Goal: Contribute content

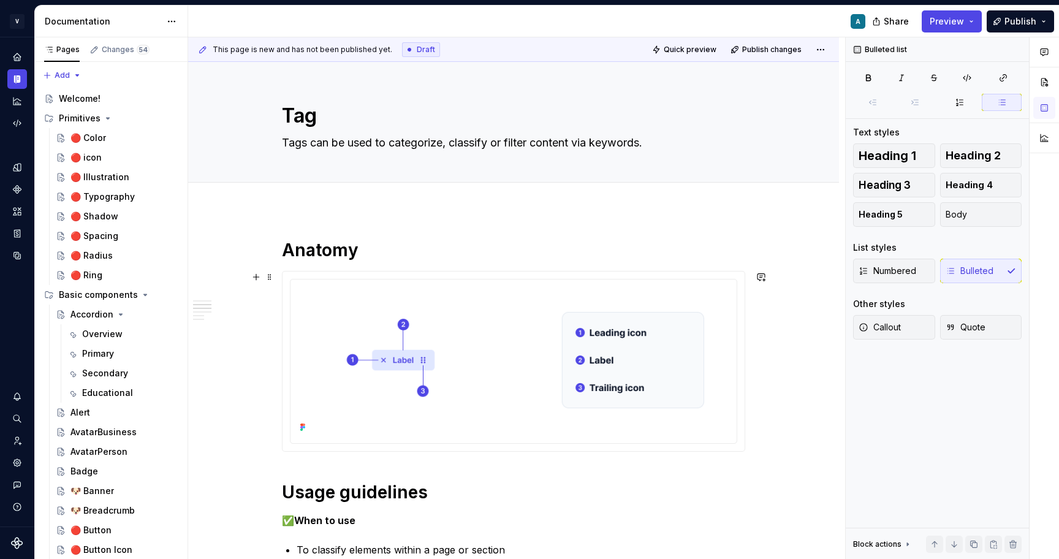
scroll to position [249, 0]
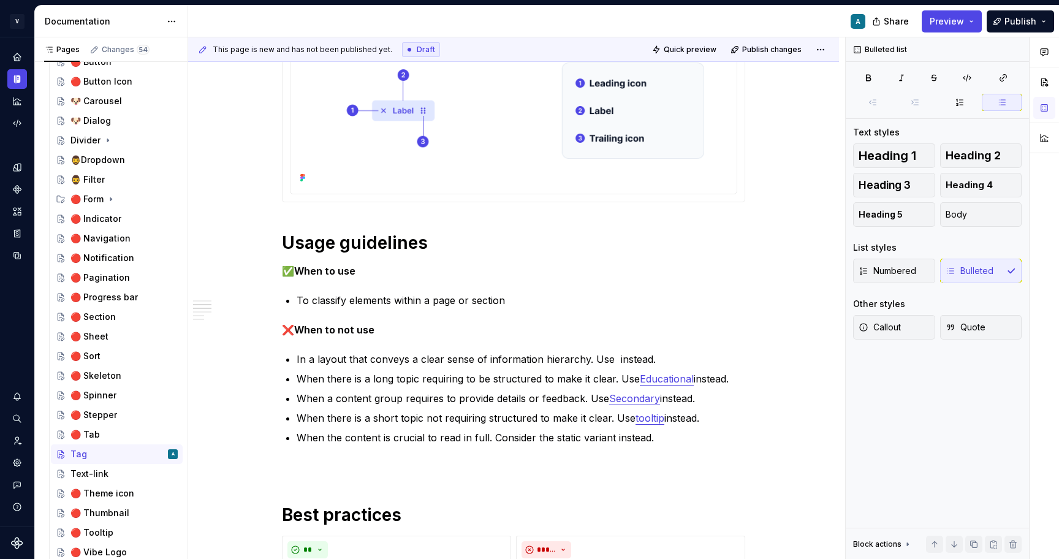
type textarea "*"
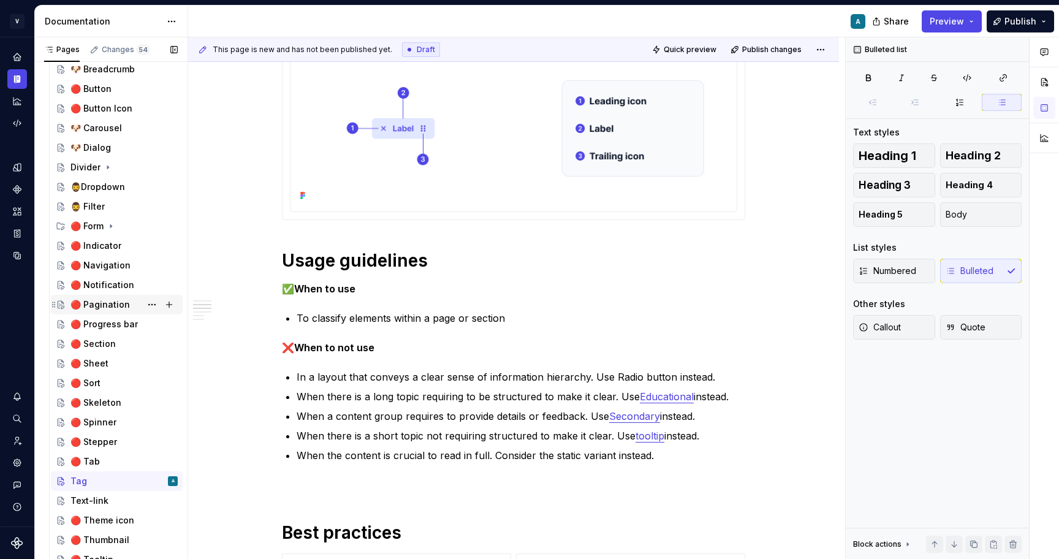
scroll to position [439, 0]
click at [395, 293] on p "✅ When to use" at bounding box center [513, 288] width 463 height 15
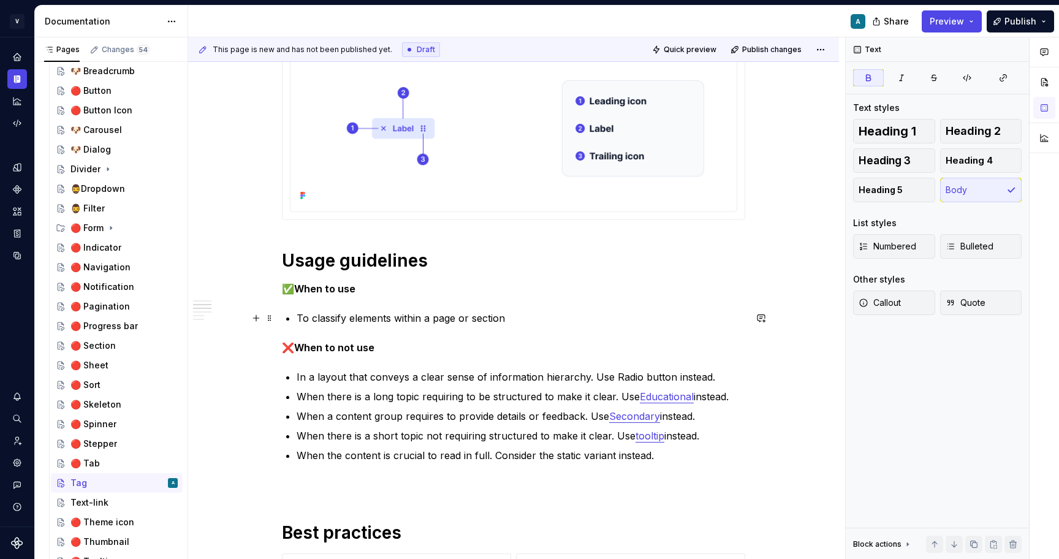
click at [435, 319] on p "To classify elements within a page or section" at bounding box center [521, 318] width 448 height 15
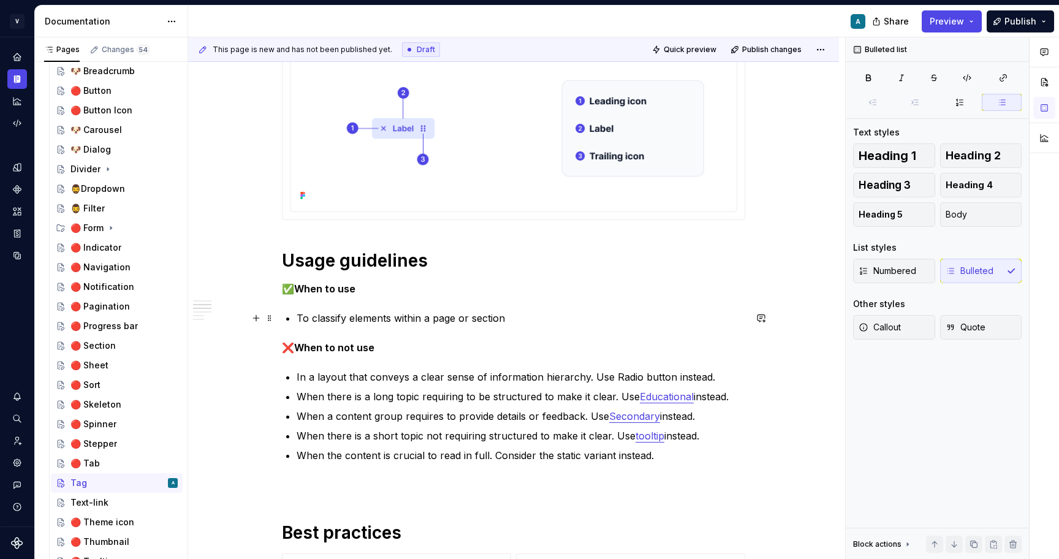
click at [435, 319] on p "To classify elements within a page or section" at bounding box center [521, 318] width 448 height 15
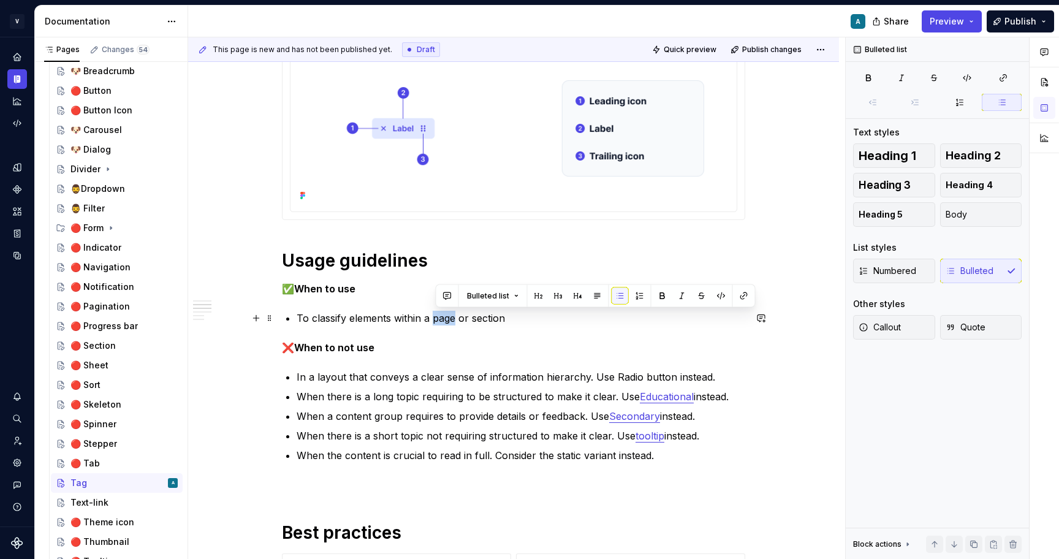
click at [435, 319] on p "To classify elements within a page or section" at bounding box center [521, 318] width 448 height 15
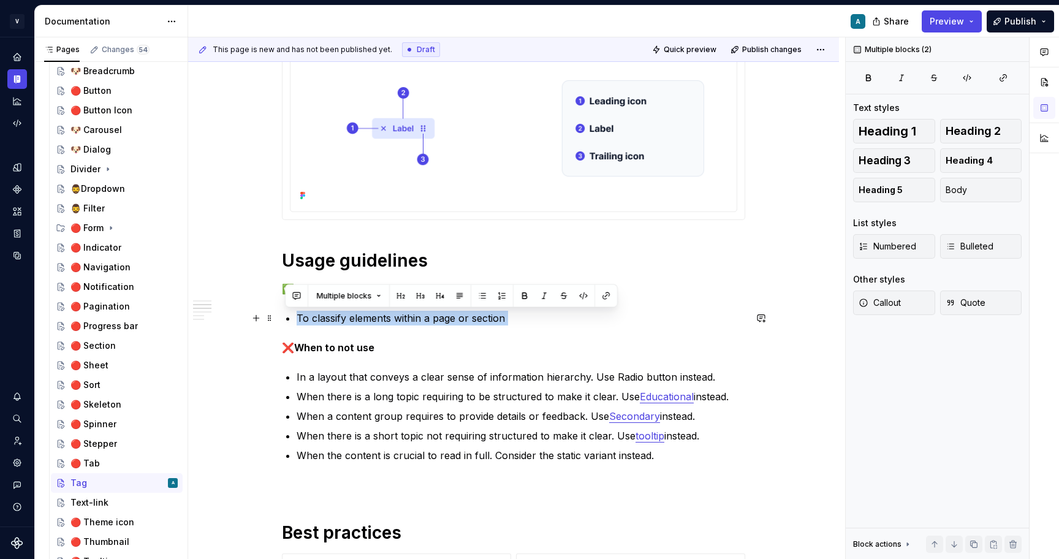
click at [435, 319] on p "To classify elements within a page or section" at bounding box center [521, 318] width 448 height 15
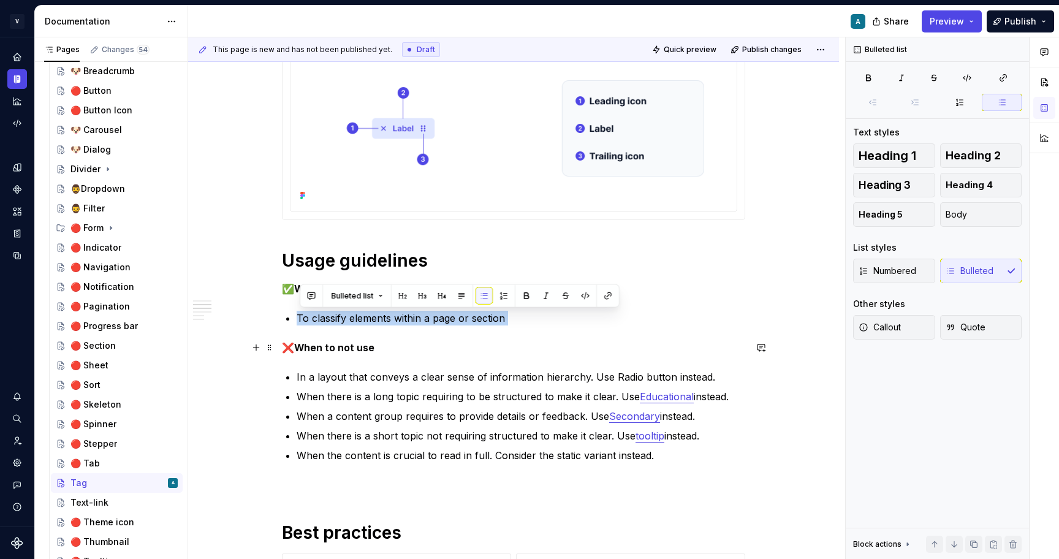
click at [507, 350] on p "❌ When to not use" at bounding box center [513, 347] width 463 height 15
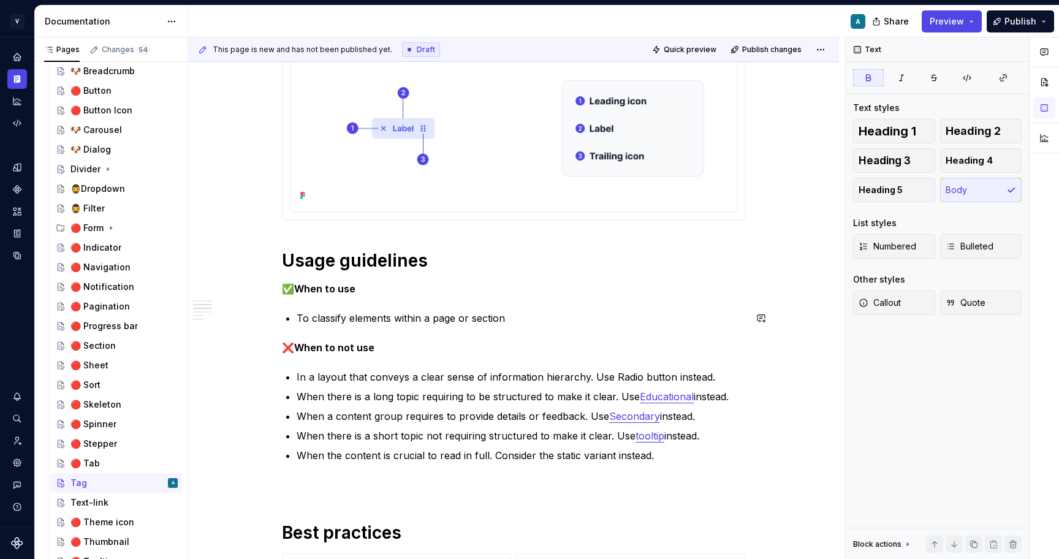
click at [472, 328] on div "**********" at bounding box center [513, 477] width 463 height 940
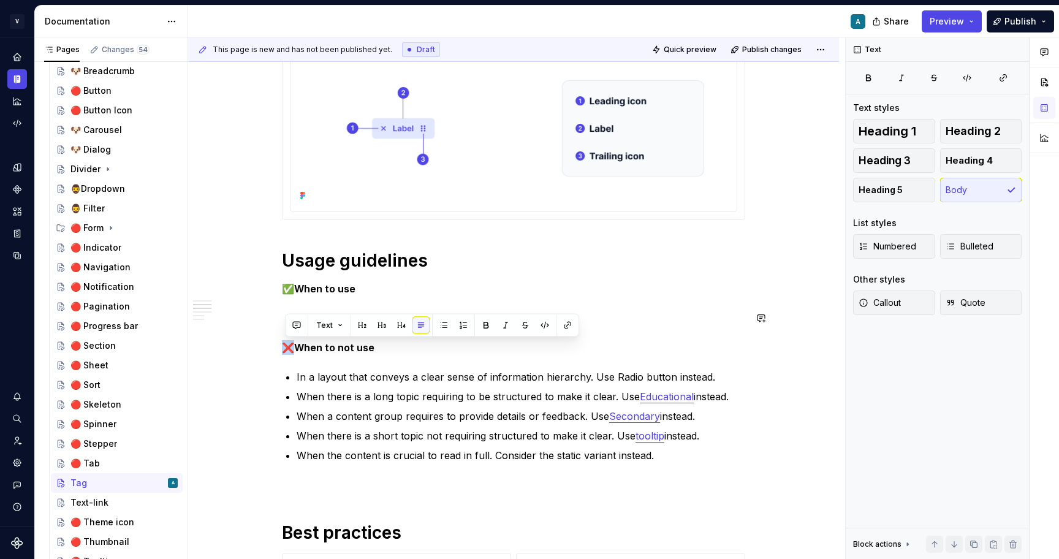
click at [440, 302] on div "**********" at bounding box center [513, 477] width 463 height 940
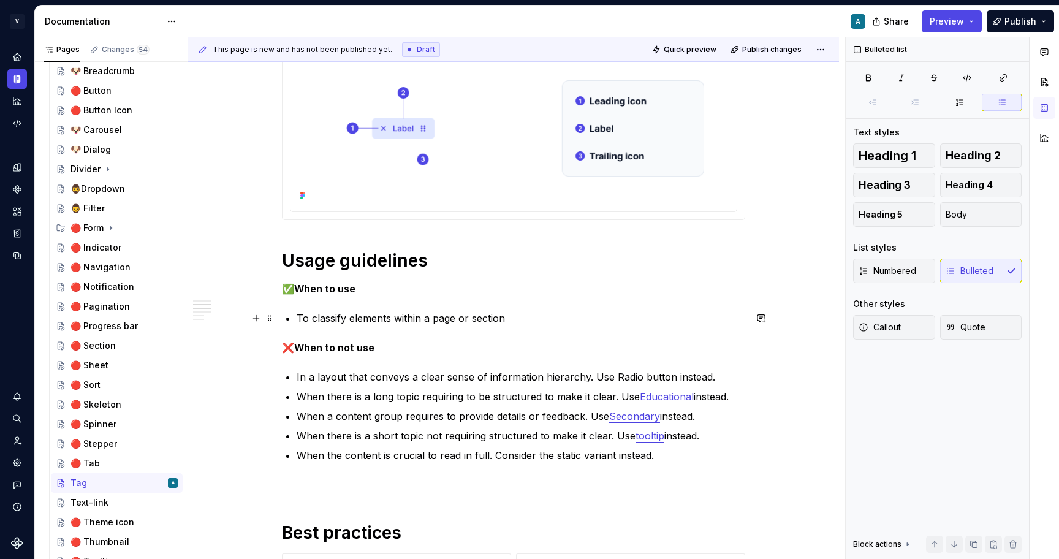
click at [377, 316] on p "To classify elements within a page or section" at bounding box center [521, 318] width 448 height 15
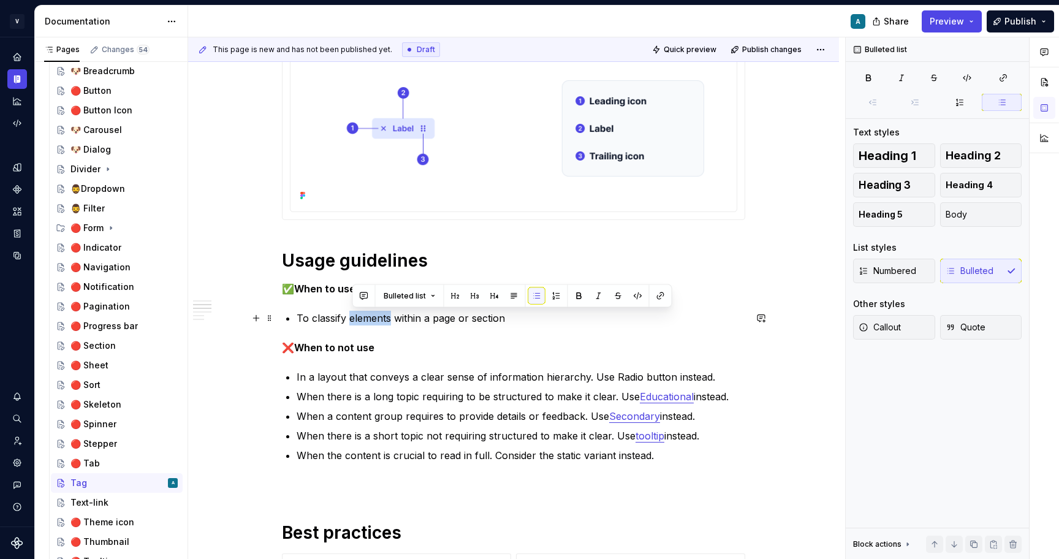
click at [377, 316] on p "To classify elements within a page or section" at bounding box center [521, 318] width 448 height 15
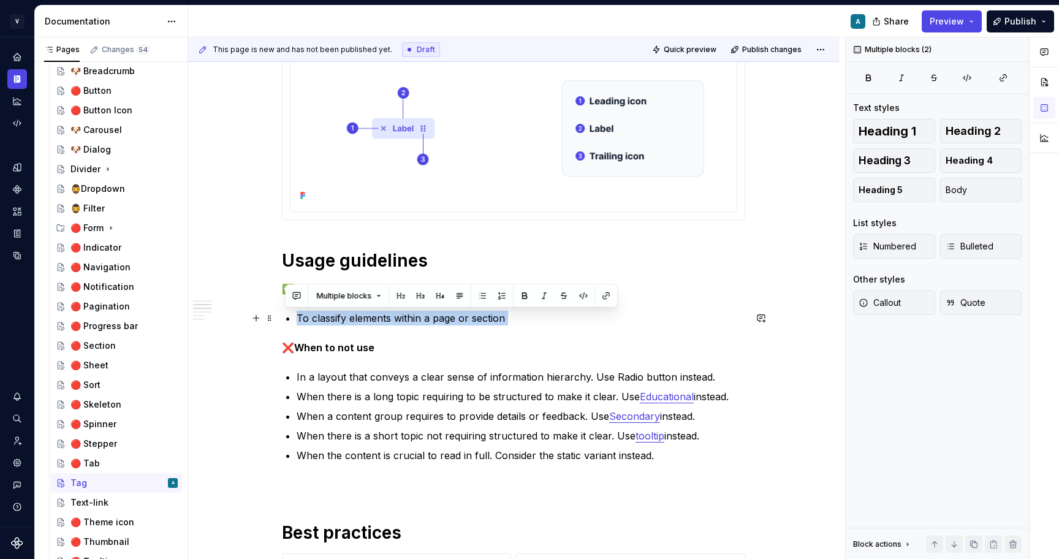
click at [377, 316] on p "To classify elements within a page or section" at bounding box center [521, 318] width 448 height 15
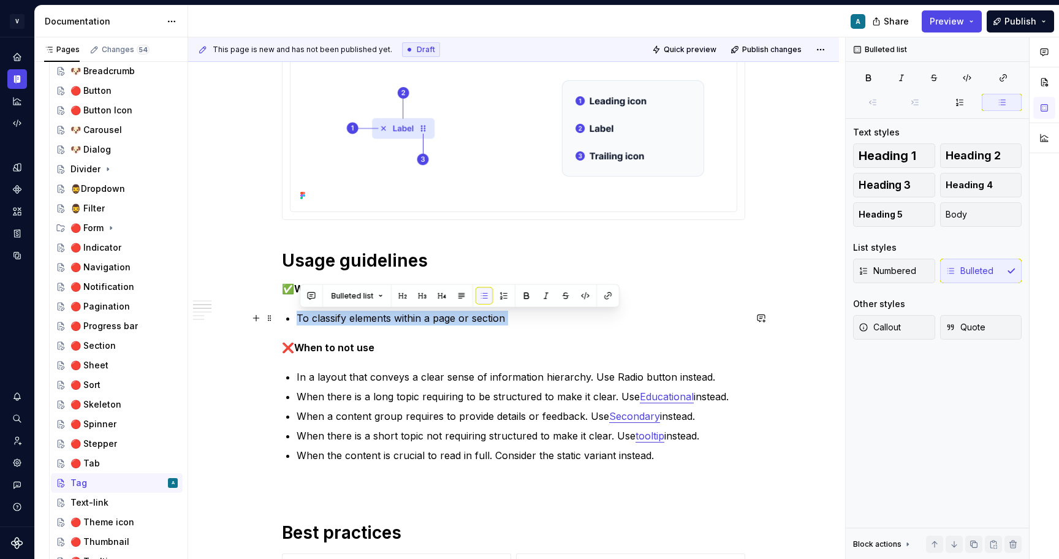
click at [374, 316] on p "To classify elements within a page or section" at bounding box center [521, 318] width 448 height 15
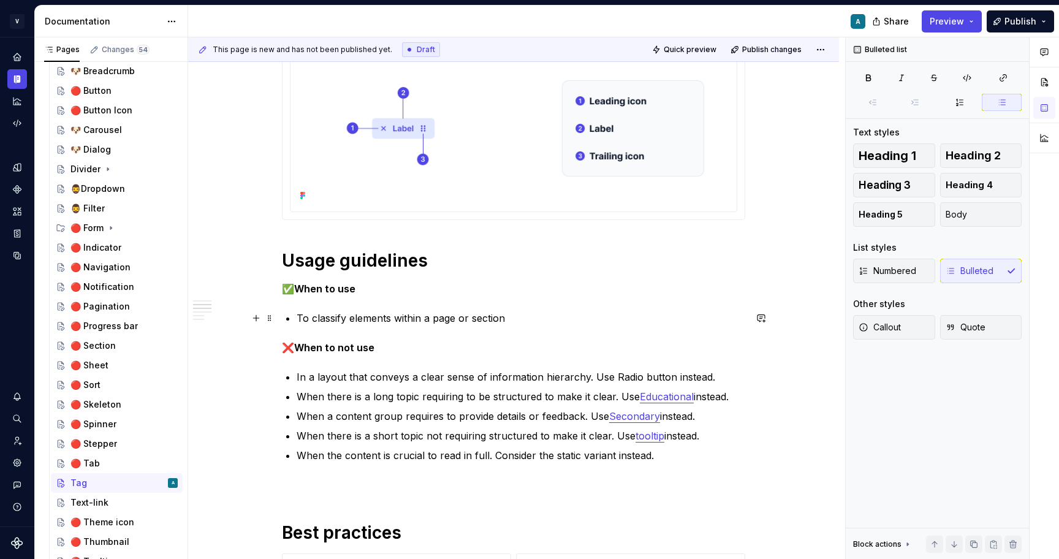
click at [374, 316] on p "To classify elements within a page or section" at bounding box center [521, 318] width 448 height 15
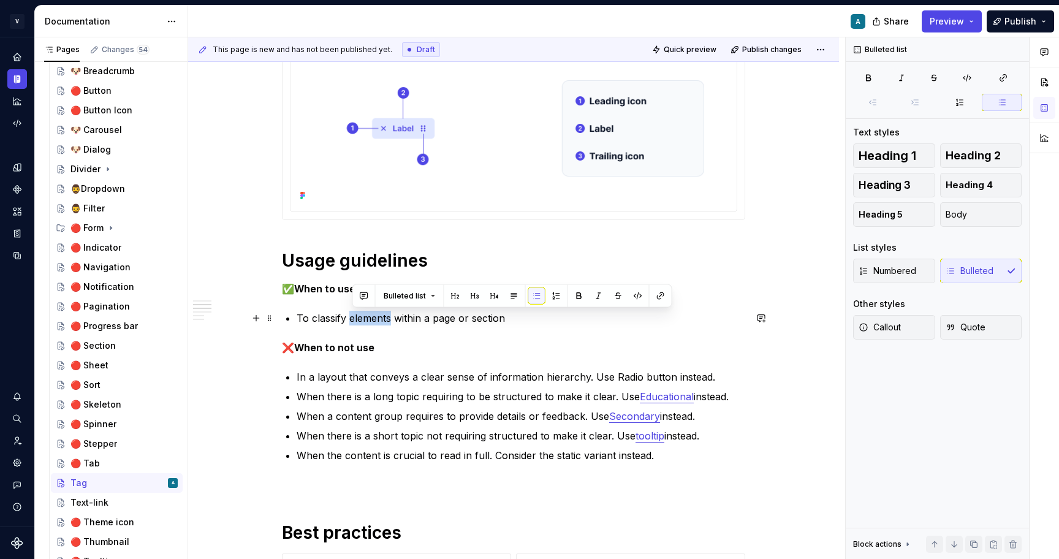
click at [374, 316] on p "To classify elements within a page or section" at bounding box center [521, 318] width 448 height 15
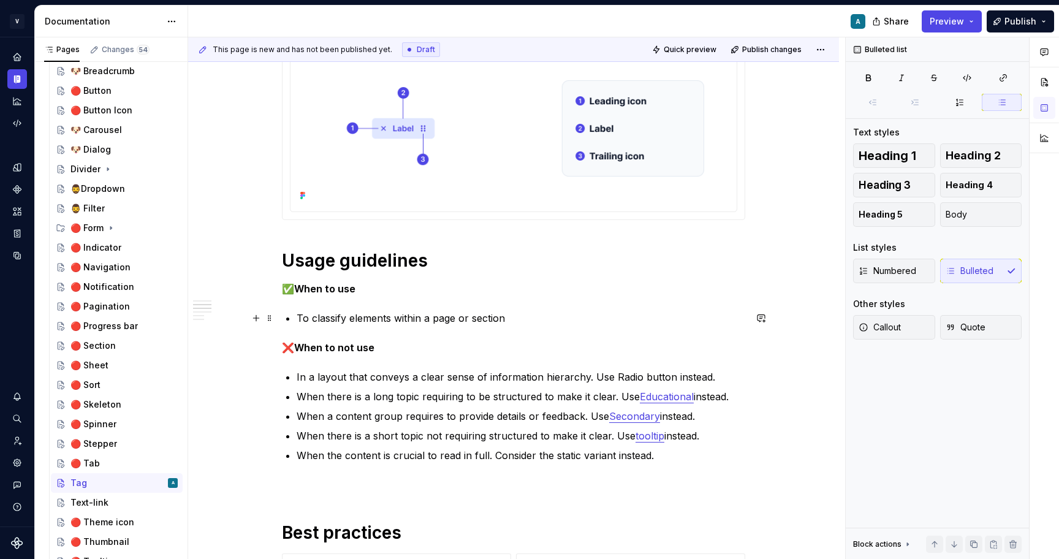
click at [374, 316] on p "To classify elements within a page or section" at bounding box center [521, 318] width 448 height 15
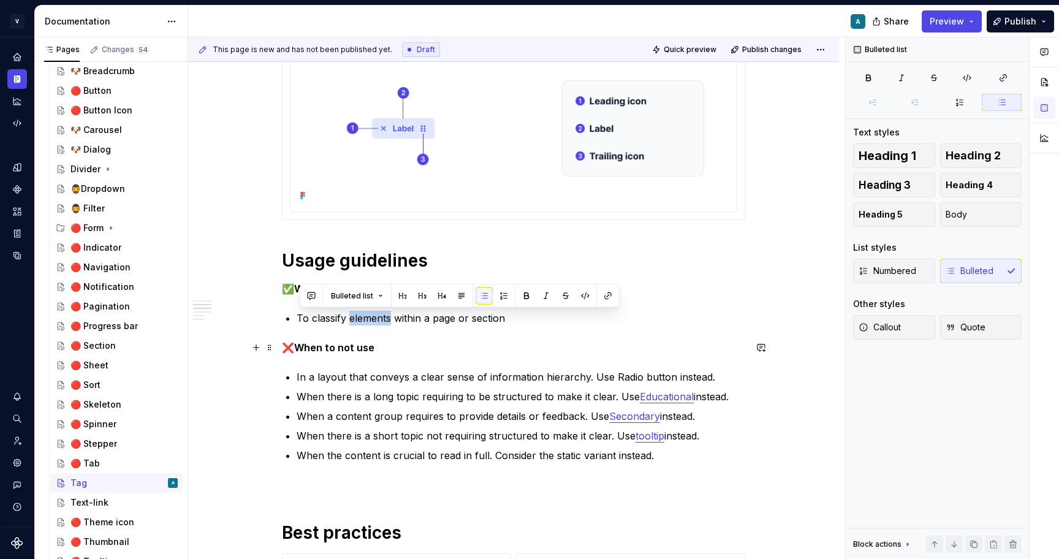
click at [411, 346] on p "❌ When to not use" at bounding box center [513, 347] width 463 height 15
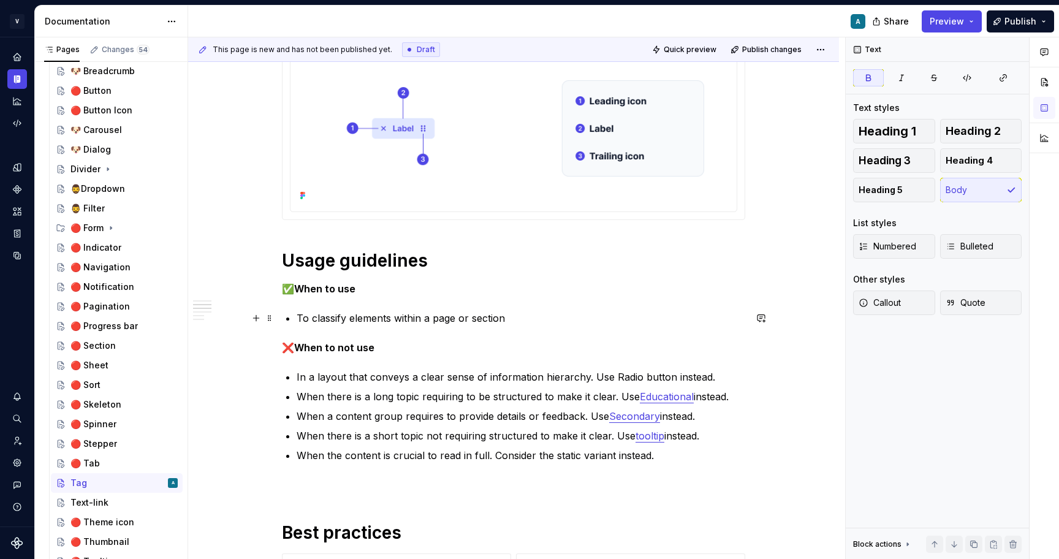
click at [428, 314] on p "To classify elements within a page or section" at bounding box center [521, 318] width 448 height 15
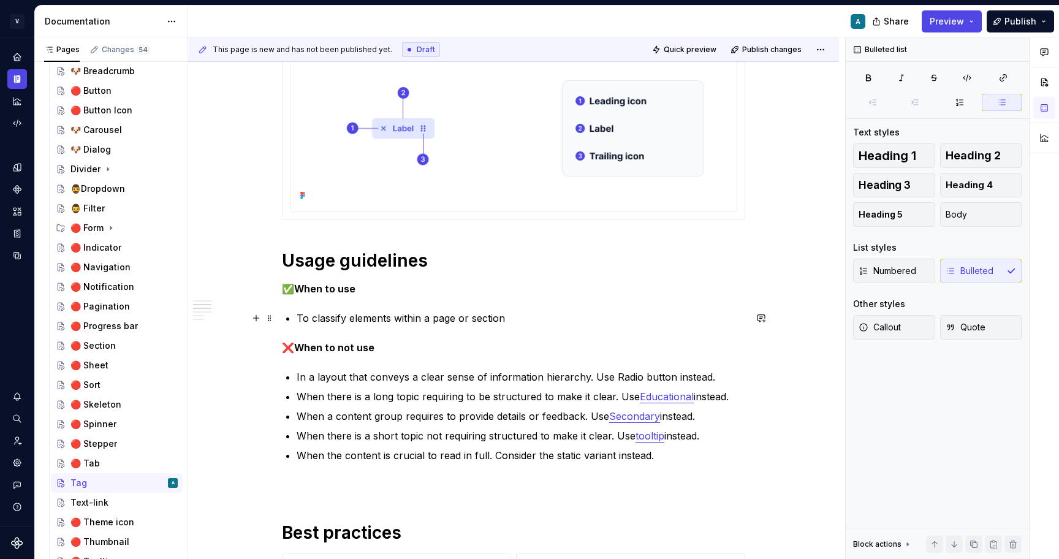
click at [428, 314] on p "To classify elements within a page or section" at bounding box center [521, 318] width 448 height 15
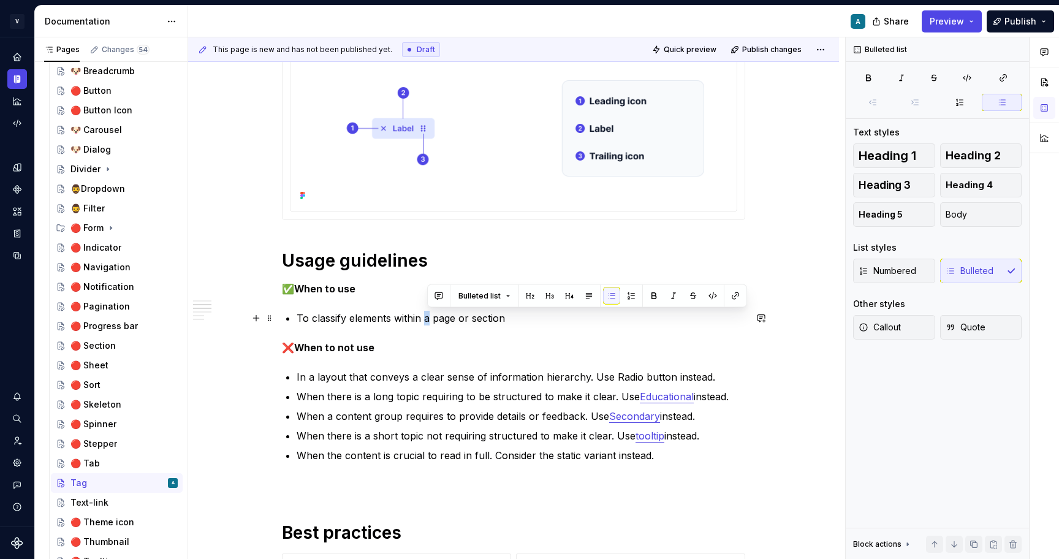
click at [428, 314] on p "To classify elements within a page or section" at bounding box center [521, 318] width 448 height 15
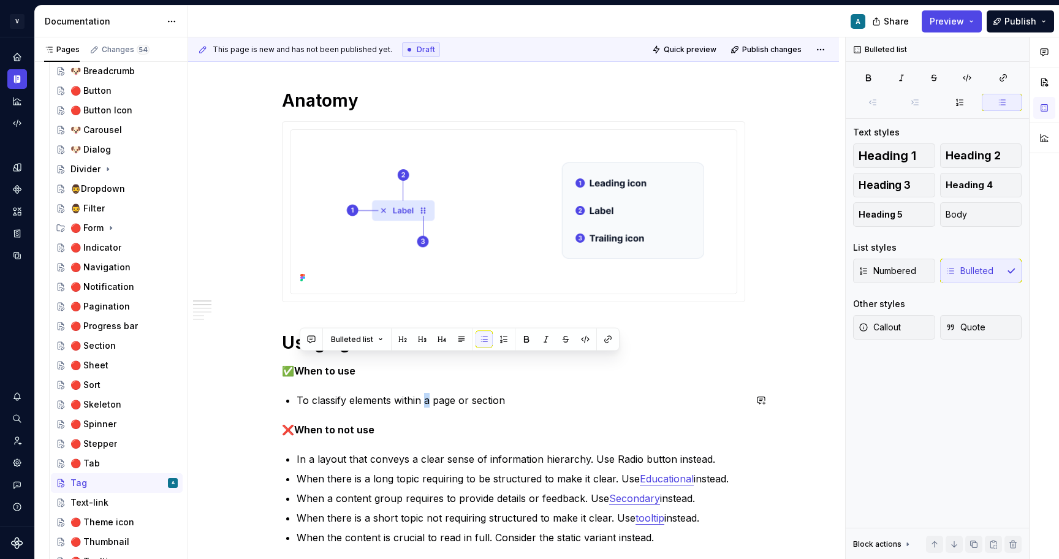
scroll to position [144, 0]
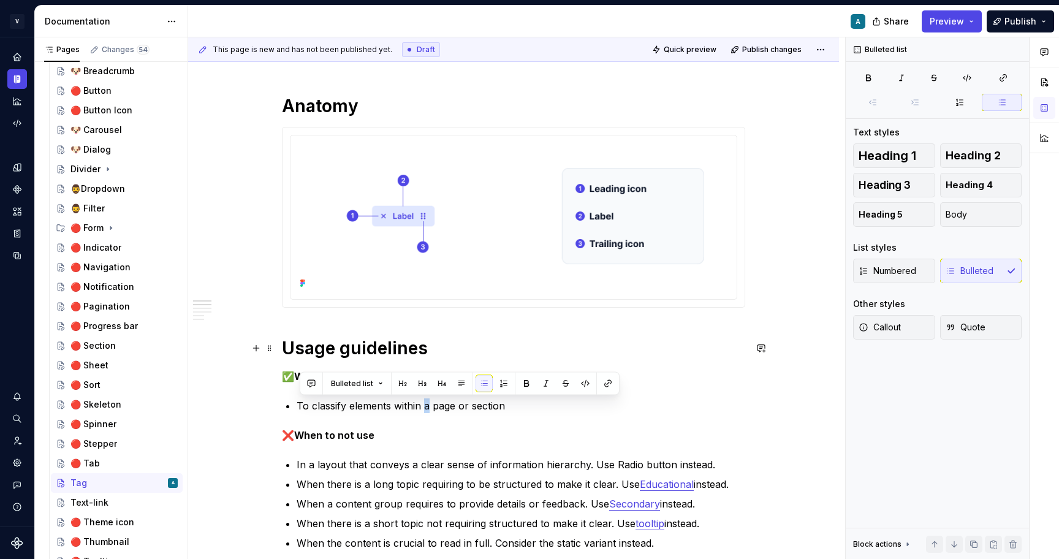
click at [434, 344] on h1 "Usage guidelines" at bounding box center [513, 348] width 463 height 22
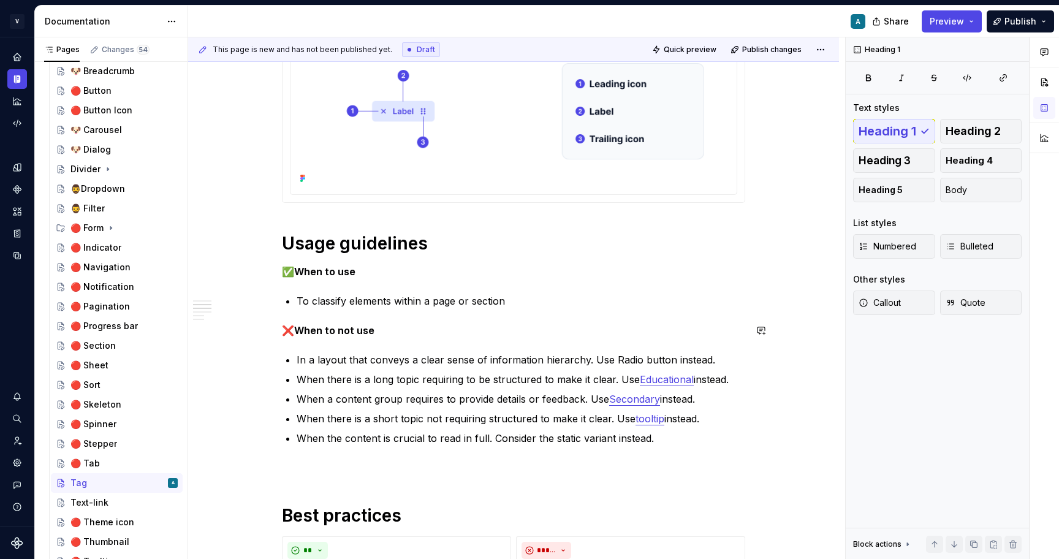
scroll to position [249, 0]
click at [375, 304] on p "To classify elements within a page or section" at bounding box center [521, 300] width 448 height 15
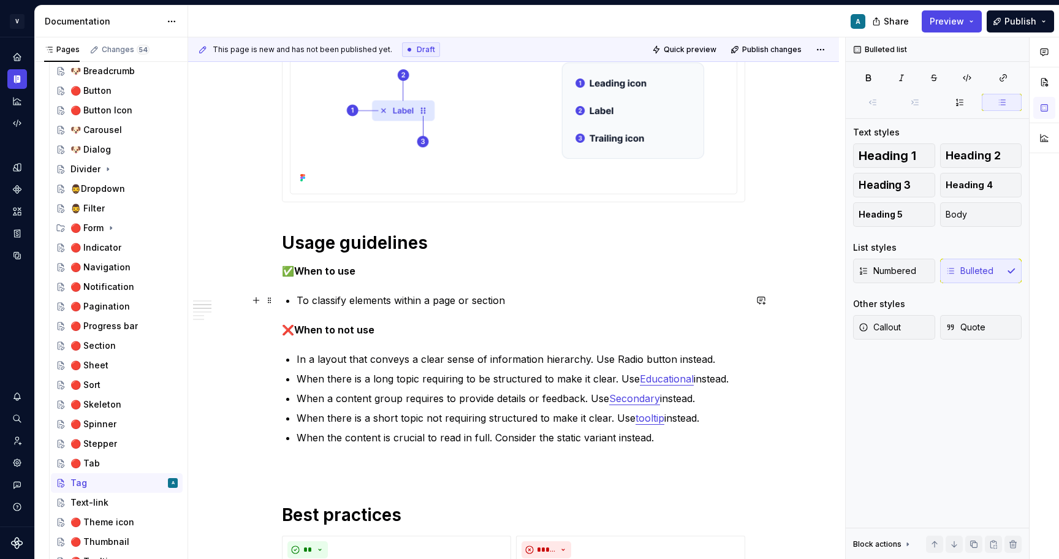
click at [375, 304] on p "To classify elements within a page or section" at bounding box center [521, 300] width 448 height 15
click at [406, 309] on div "**********" at bounding box center [513, 460] width 463 height 940
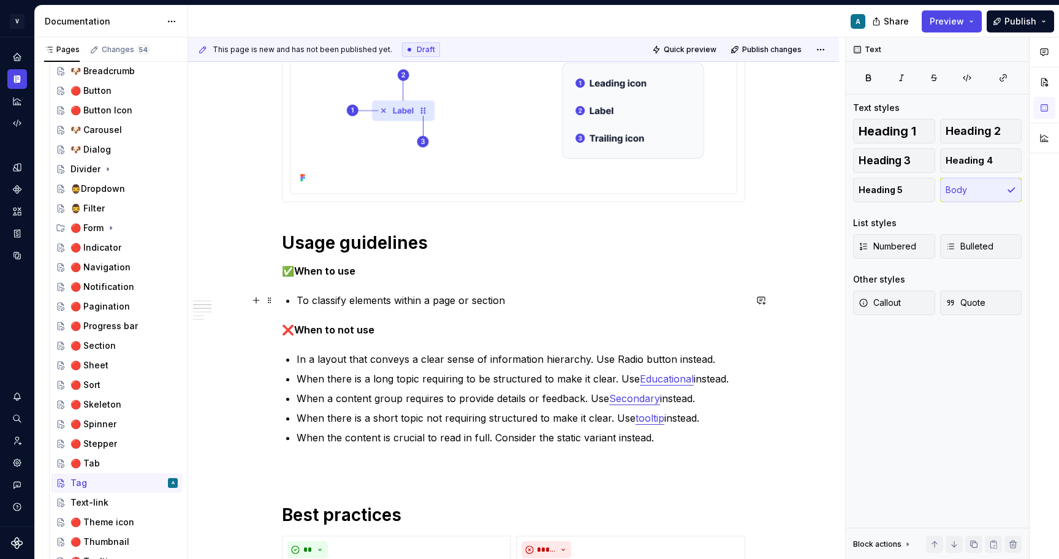
click at [513, 301] on p "To classify elements within a page or section" at bounding box center [521, 300] width 448 height 15
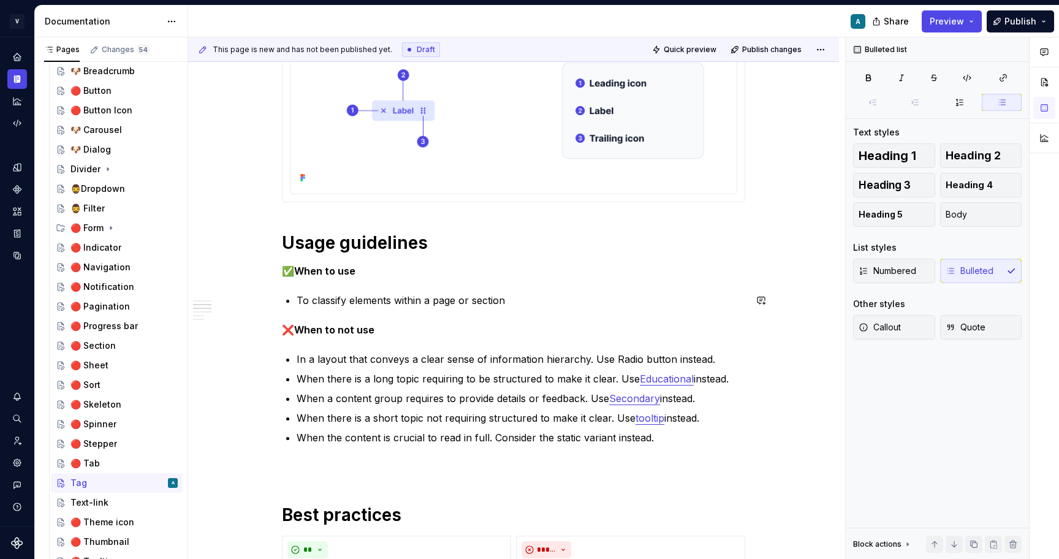
click at [468, 287] on div "**********" at bounding box center [513, 460] width 463 height 940
click at [459, 292] on div "**********" at bounding box center [513, 460] width 463 height 940
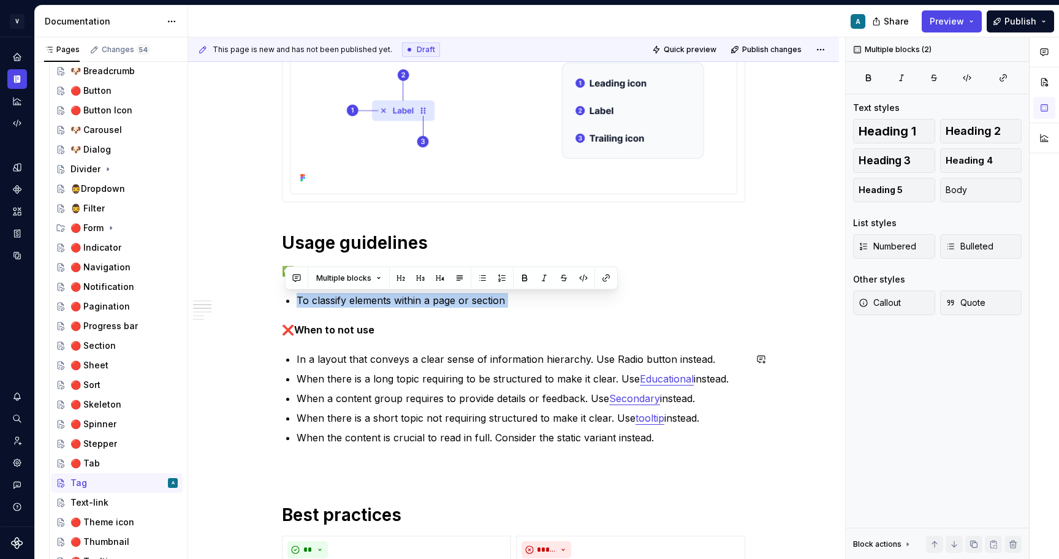
click at [638, 347] on div "**********" at bounding box center [513, 460] width 463 height 940
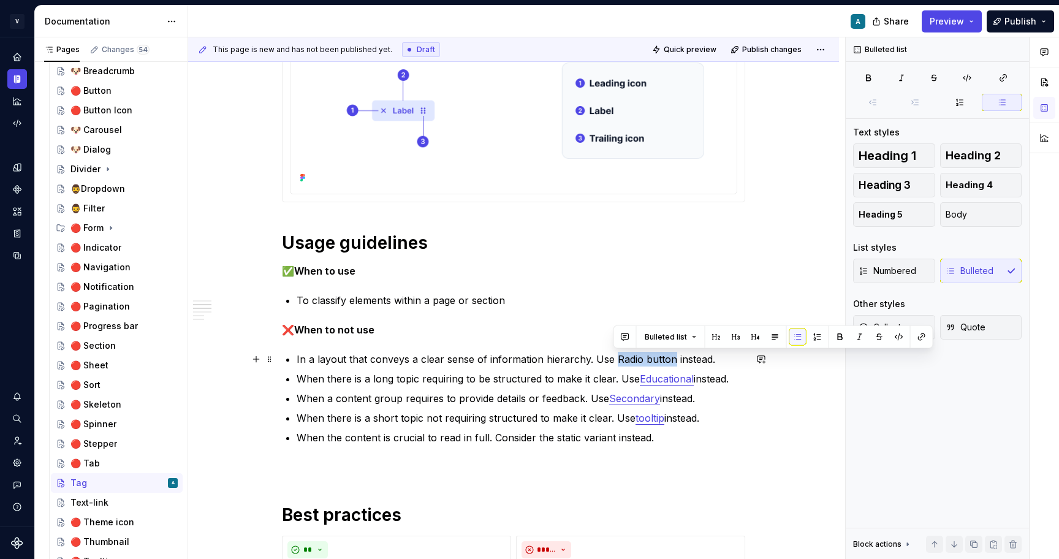
drag, startPoint x: 669, startPoint y: 359, endPoint x: 613, endPoint y: 357, distance: 56.4
click at [613, 357] on p "In a layout that conveys a clear sense of information hierarchy. Use Radio butt…" at bounding box center [521, 359] width 448 height 15
click at [662, 358] on p "In a layout that conveys a clear sense of information hierarchy. Use Radio butt…" at bounding box center [521, 359] width 448 height 15
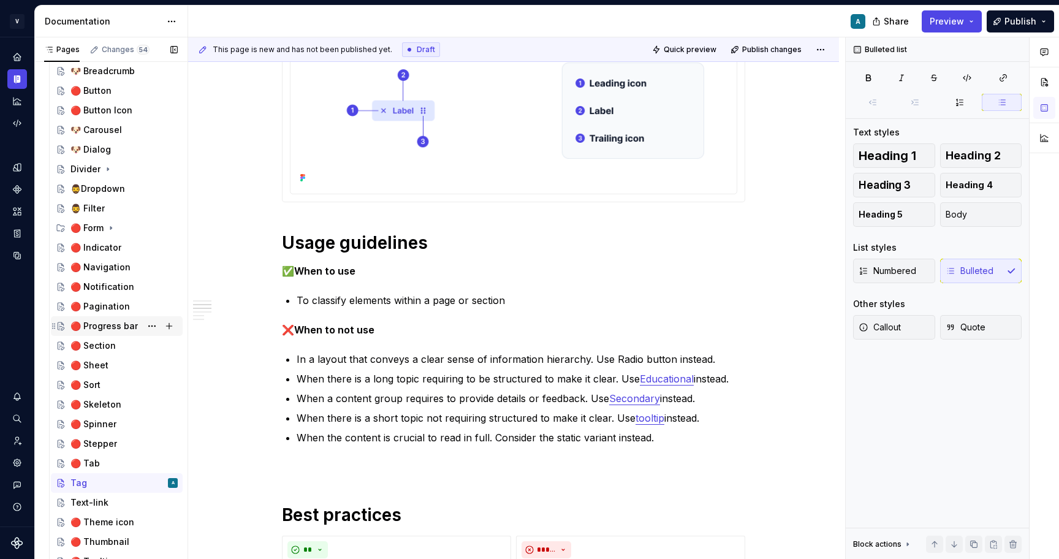
scroll to position [468, 0]
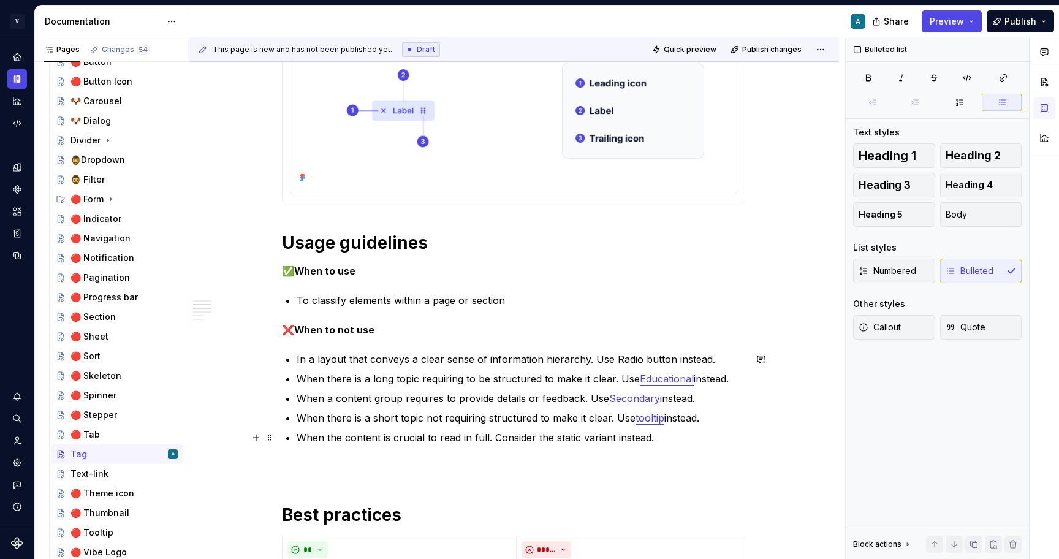
click at [662, 437] on p "When the content is crucial to read in full. Consider the static variant instea…" at bounding box center [521, 437] width 448 height 15
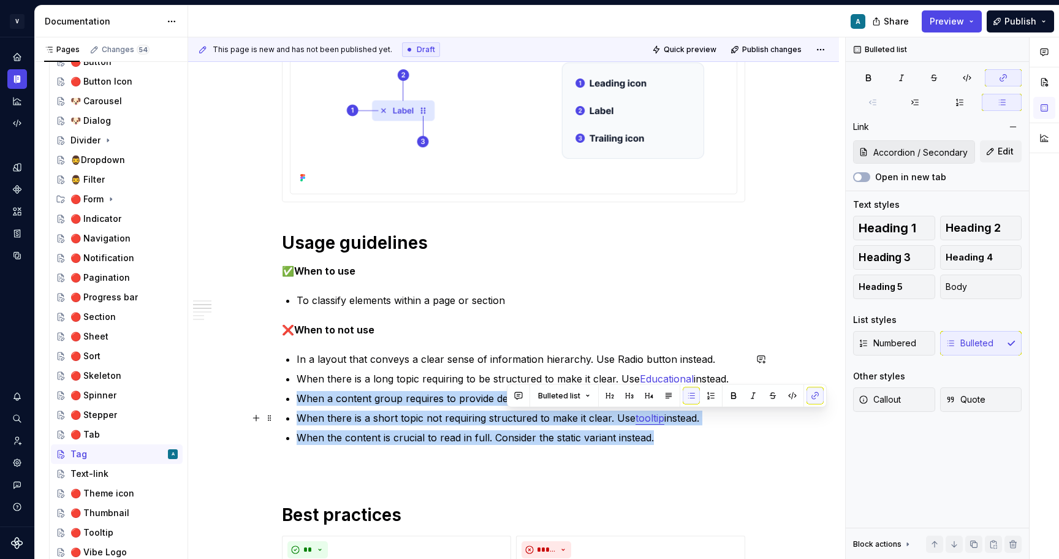
type input "Accordion / Educational"
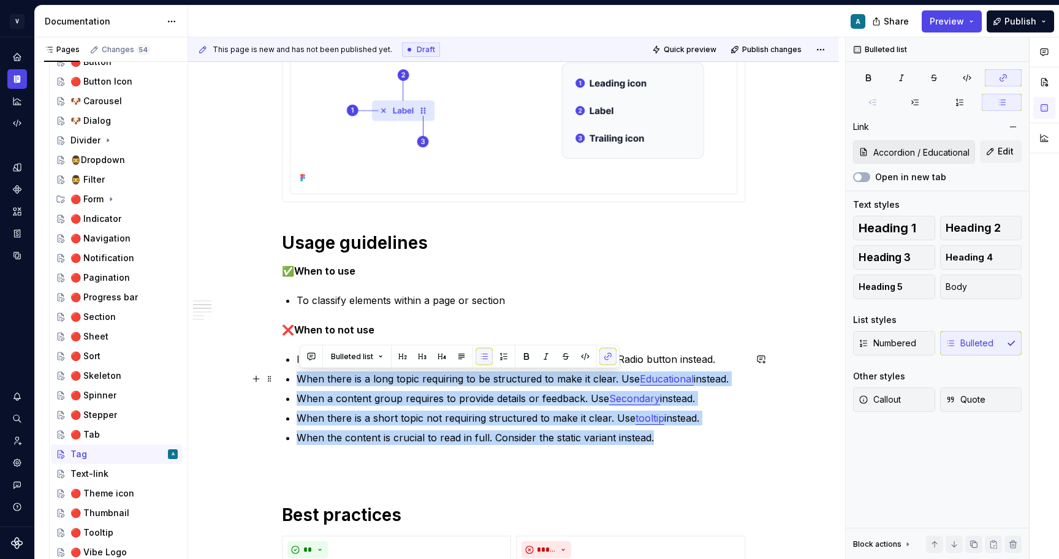
drag, startPoint x: 665, startPoint y: 441, endPoint x: 278, endPoint y: 371, distance: 393.0
click at [278, 371] on div "**********" at bounding box center [513, 536] width 651 height 1152
click at [444, 422] on p "When there is a short topic not requiring structured to make it clear. Use tool…" at bounding box center [521, 417] width 448 height 15
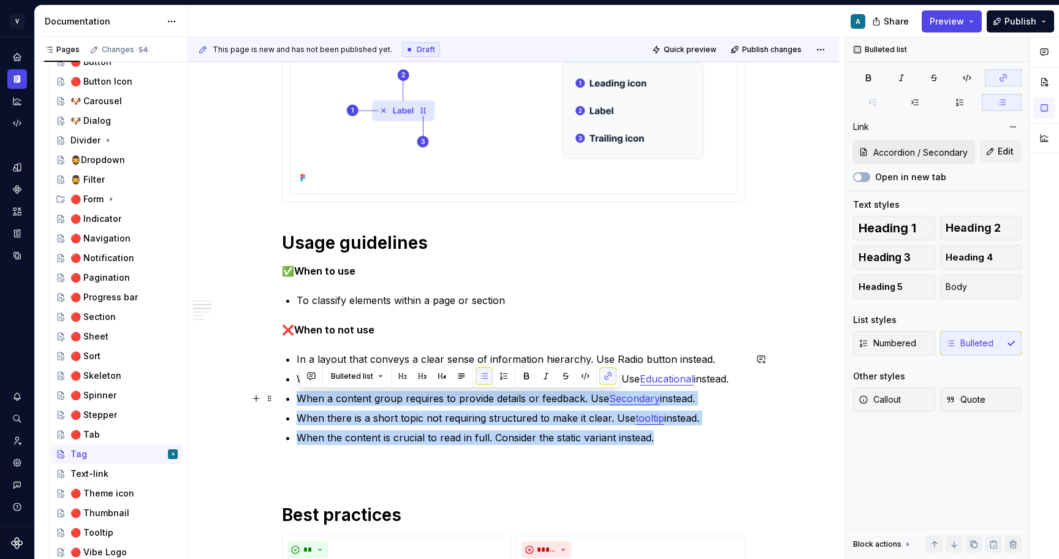
drag, startPoint x: 660, startPoint y: 444, endPoint x: 288, endPoint y: 387, distance: 376.9
click at [288, 387] on div "**********" at bounding box center [513, 460] width 463 height 940
click at [504, 407] on ul "In a layout that conveys a clear sense of information hierarchy. Use Radio butt…" at bounding box center [521, 398] width 448 height 93
type input "Accordion / Educational"
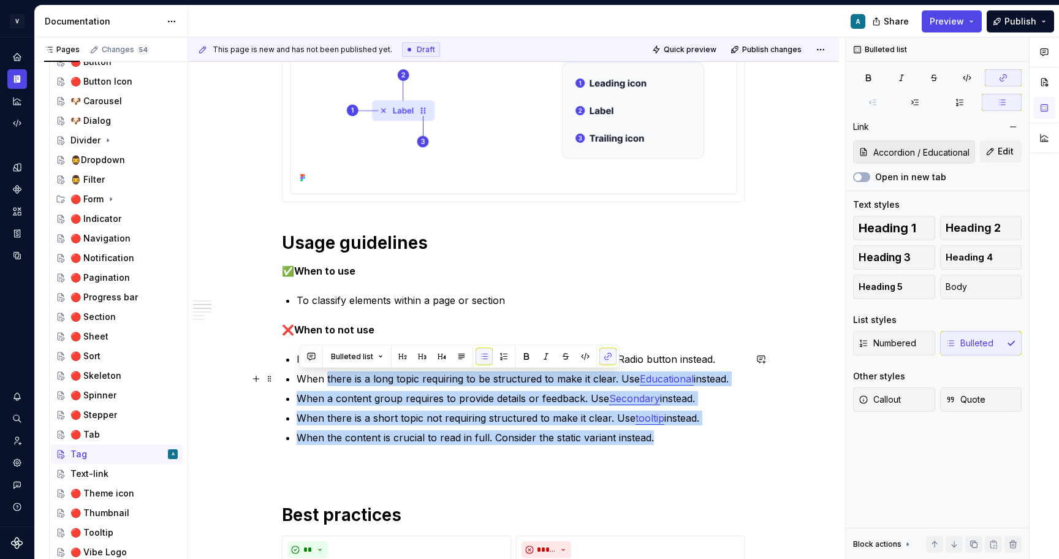
drag, startPoint x: 660, startPoint y: 442, endPoint x: 331, endPoint y: 377, distance: 334.7
click at [331, 377] on ul "In a layout that conveys a clear sense of information hierarchy. Use Radio butt…" at bounding box center [521, 398] width 448 height 93
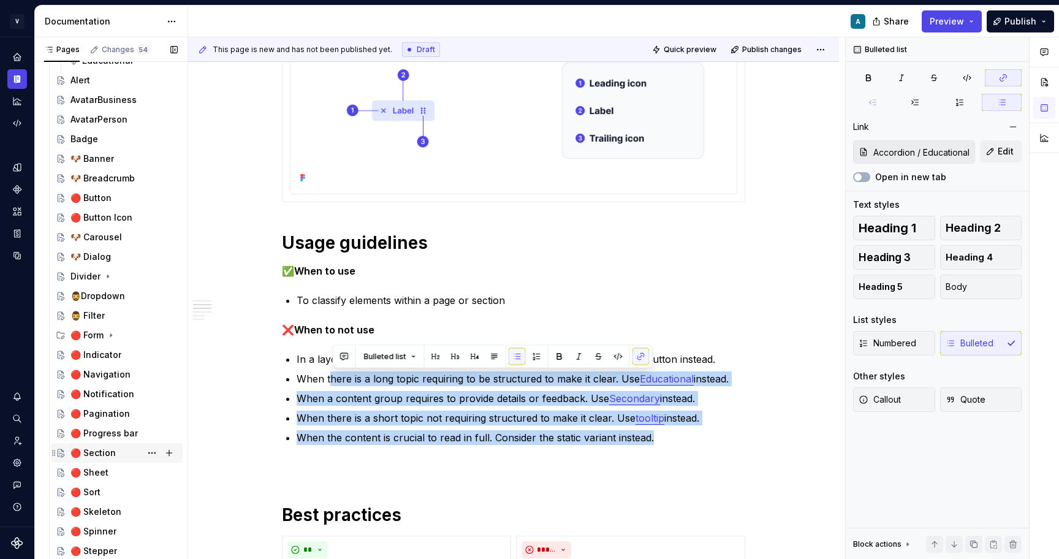
scroll to position [322, 0]
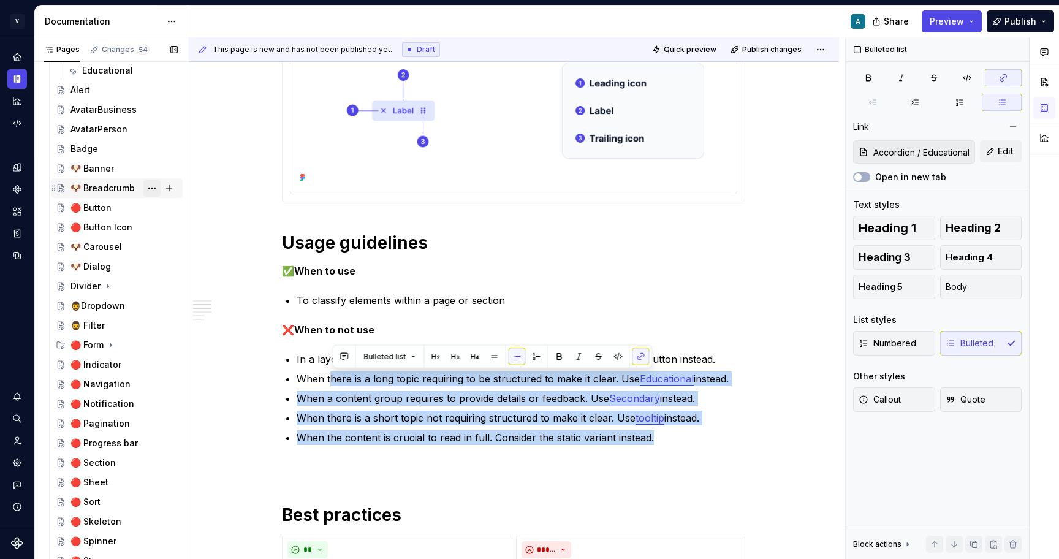
click at [155, 186] on button "Page tree" at bounding box center [151, 188] width 17 height 17
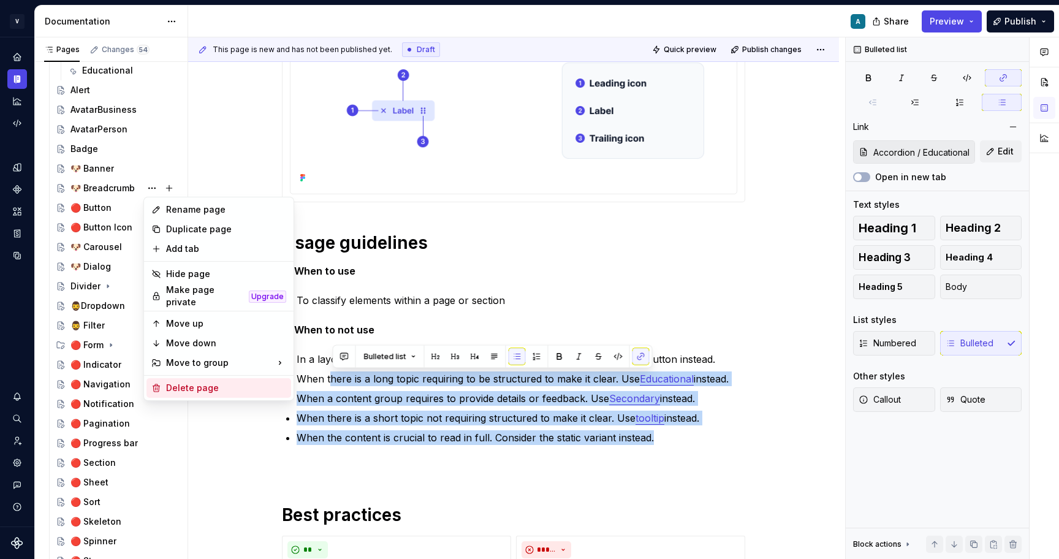
click at [195, 382] on div "Delete page" at bounding box center [226, 388] width 120 height 12
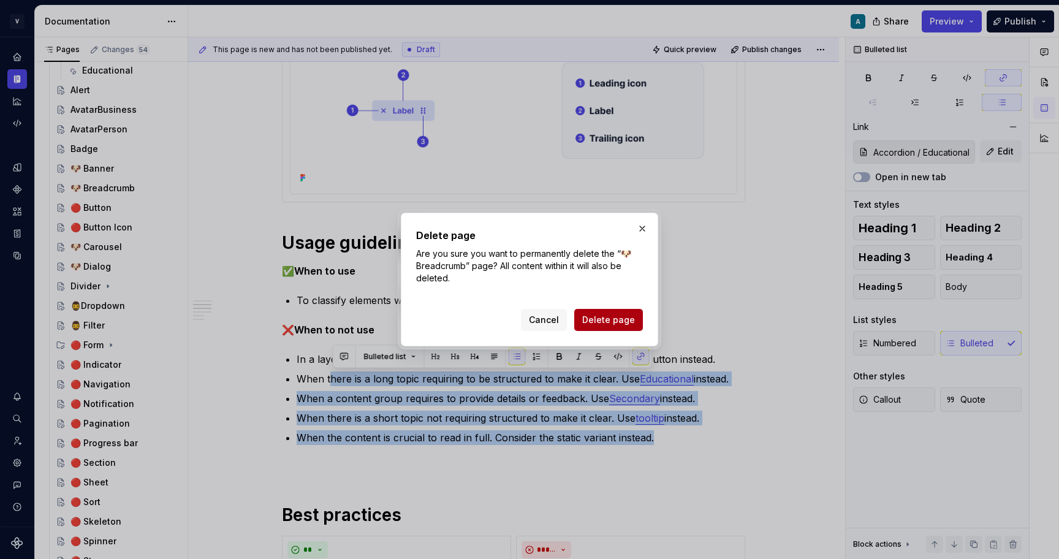
click at [610, 322] on span "Delete page" at bounding box center [608, 320] width 53 height 12
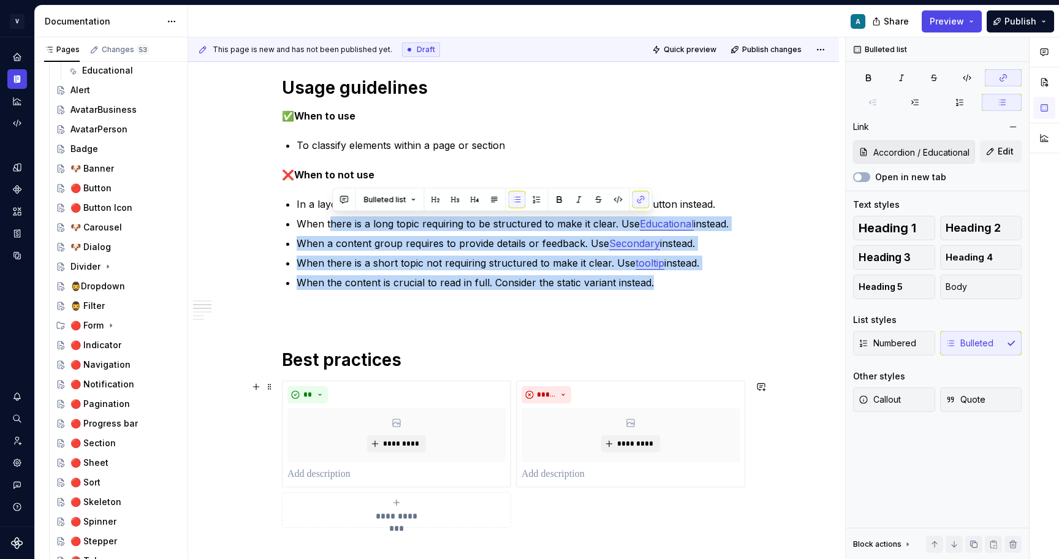
scroll to position [406, 0]
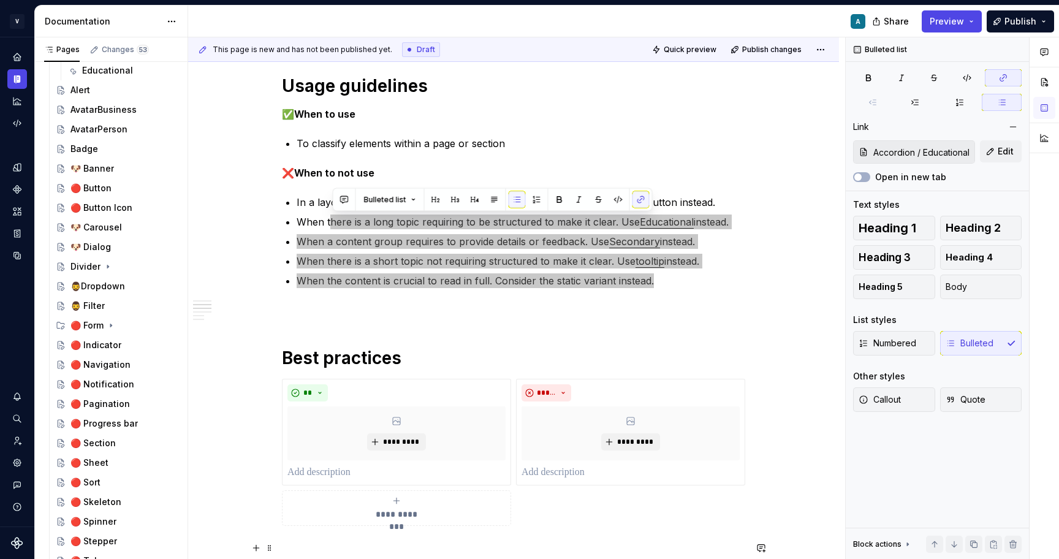
type textarea "*"
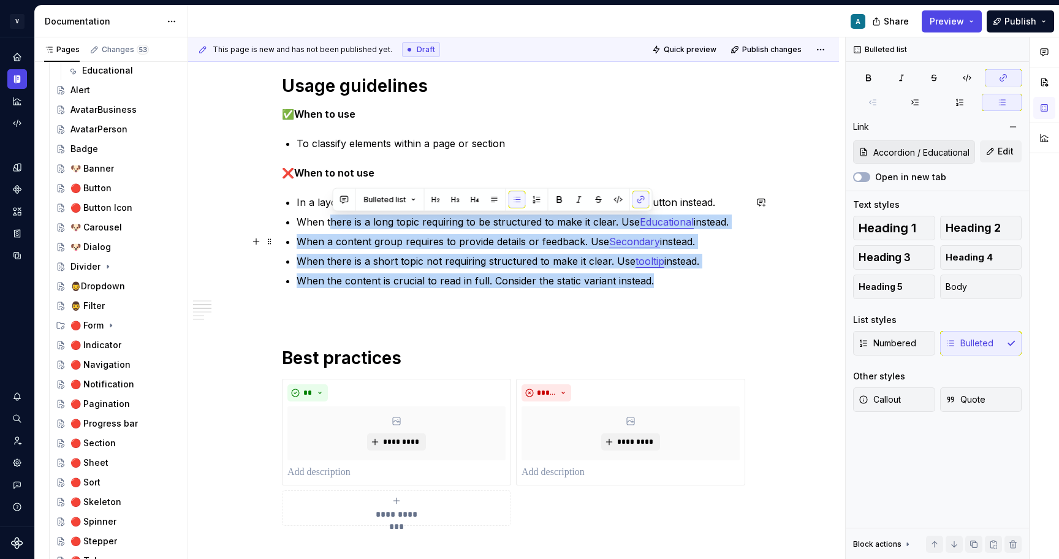
click at [593, 249] on p "When a content group requires to provide details or feedback. Use Secondary ins…" at bounding box center [521, 241] width 448 height 15
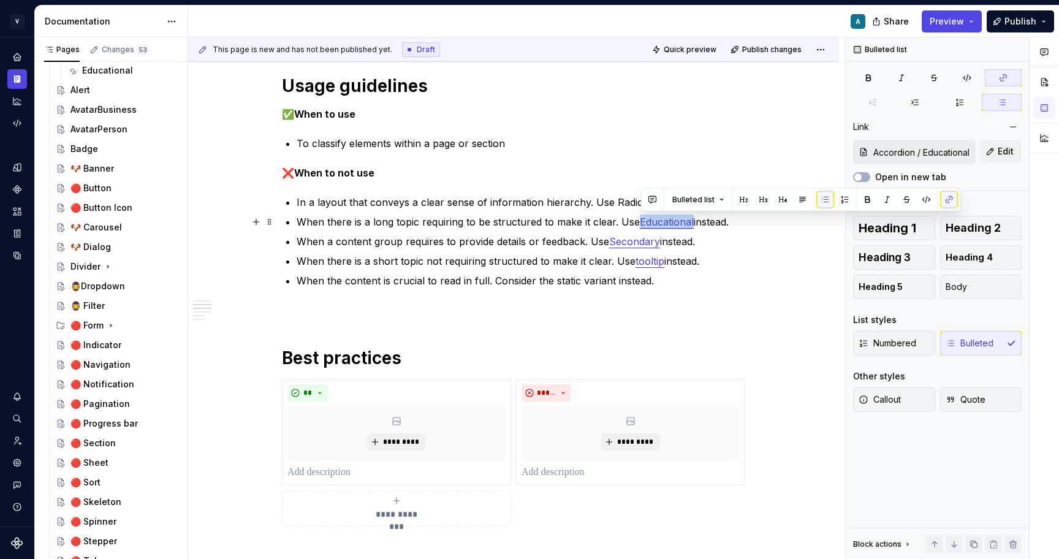
drag, startPoint x: 641, startPoint y: 224, endPoint x: 694, endPoint y: 224, distance: 53.3
click at [694, 224] on link "Educational" at bounding box center [667, 222] width 54 height 12
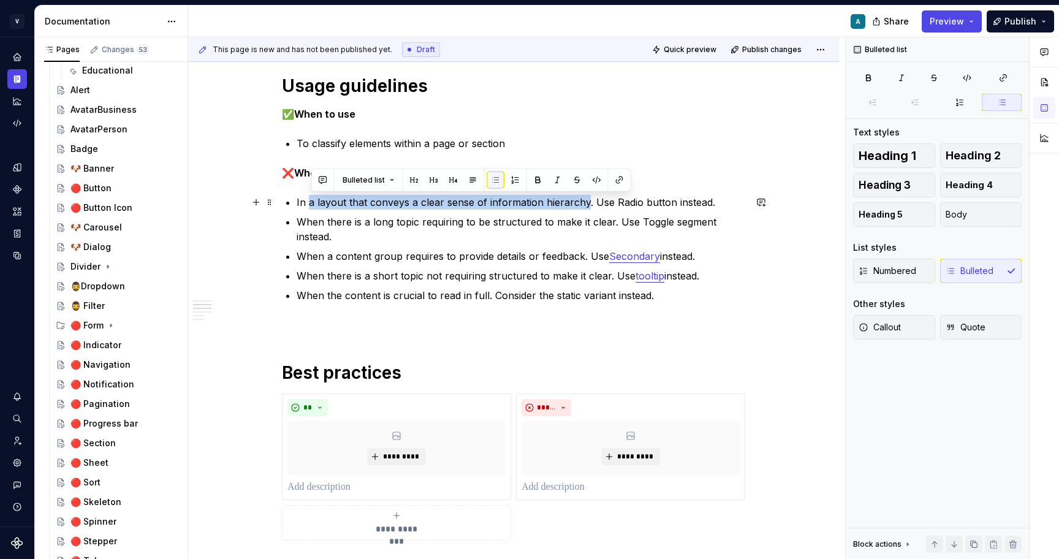
drag, startPoint x: 584, startPoint y: 204, endPoint x: 309, endPoint y: 201, distance: 275.1
click at [309, 201] on p "In a layout that conveys a clear sense of information hierarchy. Use Radio butt…" at bounding box center [521, 202] width 448 height 15
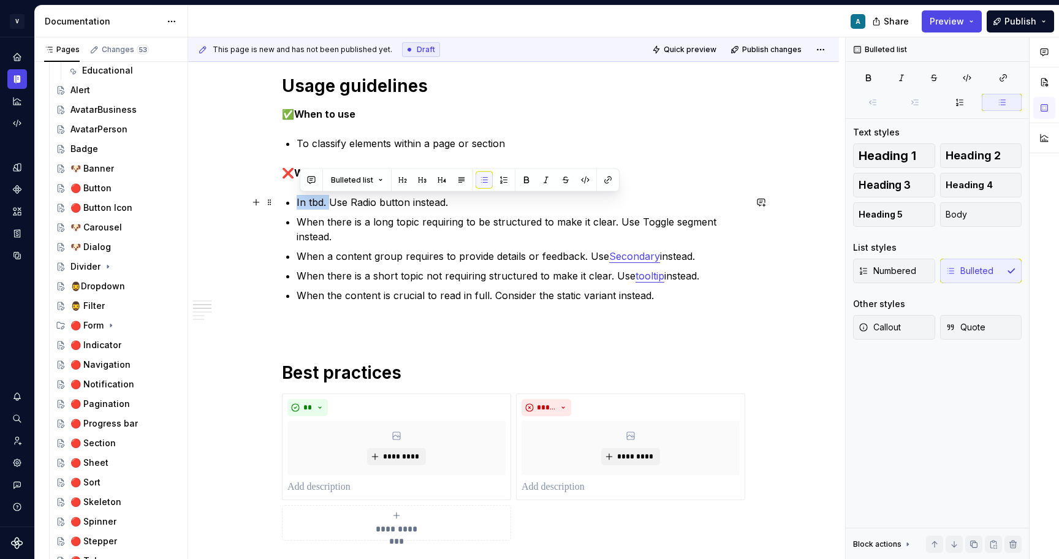
drag, startPoint x: 333, startPoint y: 201, endPoint x: 290, endPoint y: 198, distance: 42.4
click at [290, 198] on div "**********" at bounding box center [513, 310] width 463 height 955
copy p "In tbd."
click at [442, 229] on p "When there is a long topic requiring to be structured to make it clear. Use Tog…" at bounding box center [521, 228] width 448 height 29
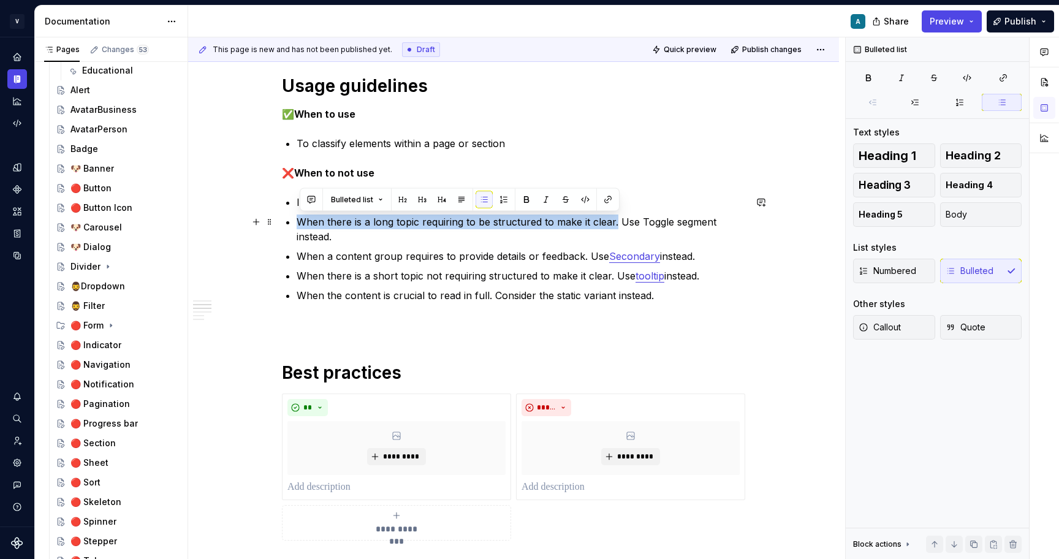
drag, startPoint x: 618, startPoint y: 222, endPoint x: 287, endPoint y: 216, distance: 330.9
click at [287, 216] on div "**********" at bounding box center [513, 310] width 463 height 955
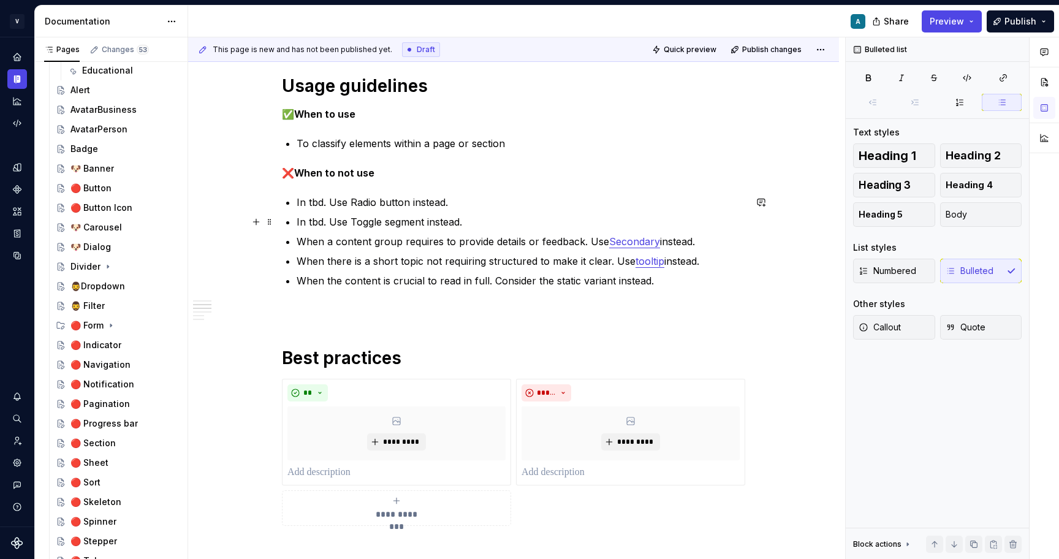
click at [444, 214] on ul "In tbd. Use Radio button instead. In tbd. Use Toggle segment instead. When a co…" at bounding box center [521, 241] width 448 height 93
click at [461, 233] on ul "In tbd. Use Radio button instead. In tbd. Use Toggle segment instead. When a co…" at bounding box center [521, 241] width 448 height 93
click at [473, 222] on p "In tbd. Use Toggle segment instead." at bounding box center [521, 221] width 448 height 15
click at [507, 227] on ul "In tbd. Use Radio button instead. In tbd. Use Toggle segment instead. When a co…" at bounding box center [521, 239] width 448 height 93
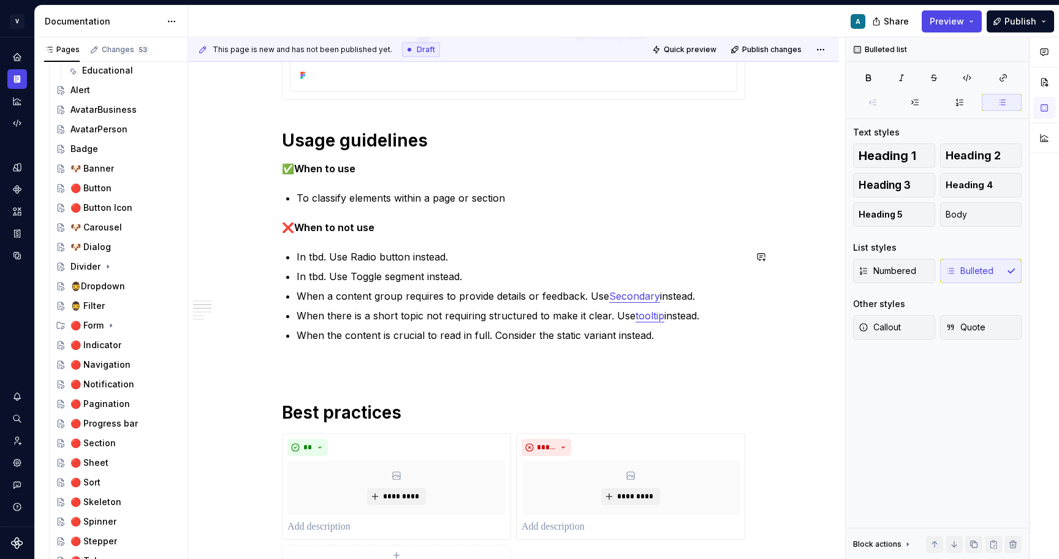
scroll to position [349, 0]
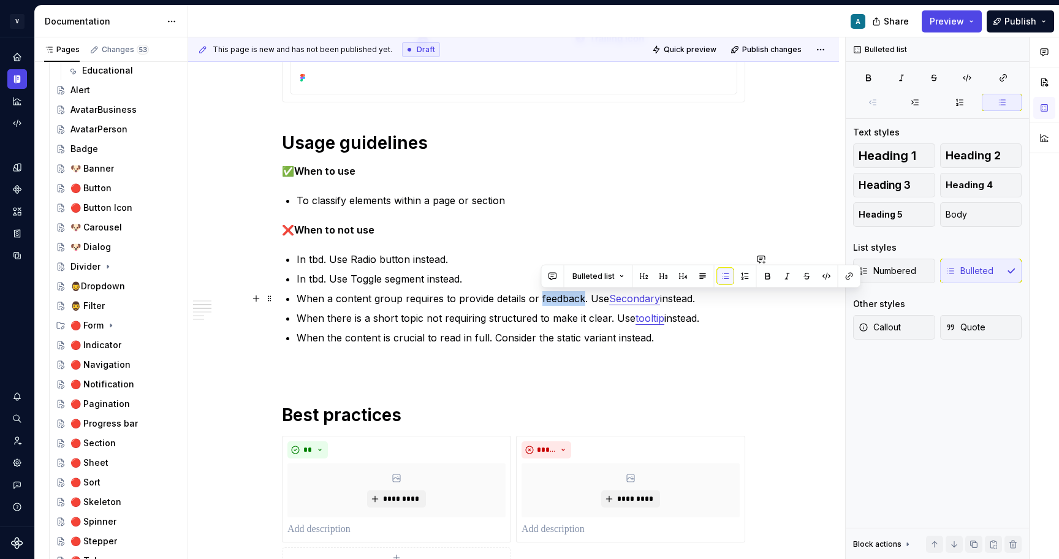
click at [510, 295] on p "When a content group requires to provide details or feedback. Use Secondary ins…" at bounding box center [521, 298] width 448 height 15
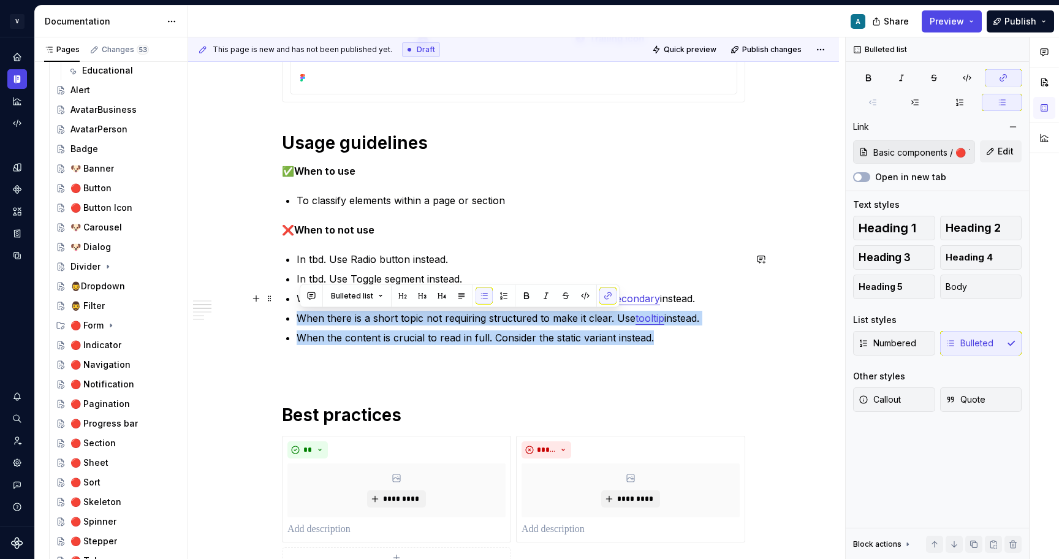
type input "Accordion / Secondary"
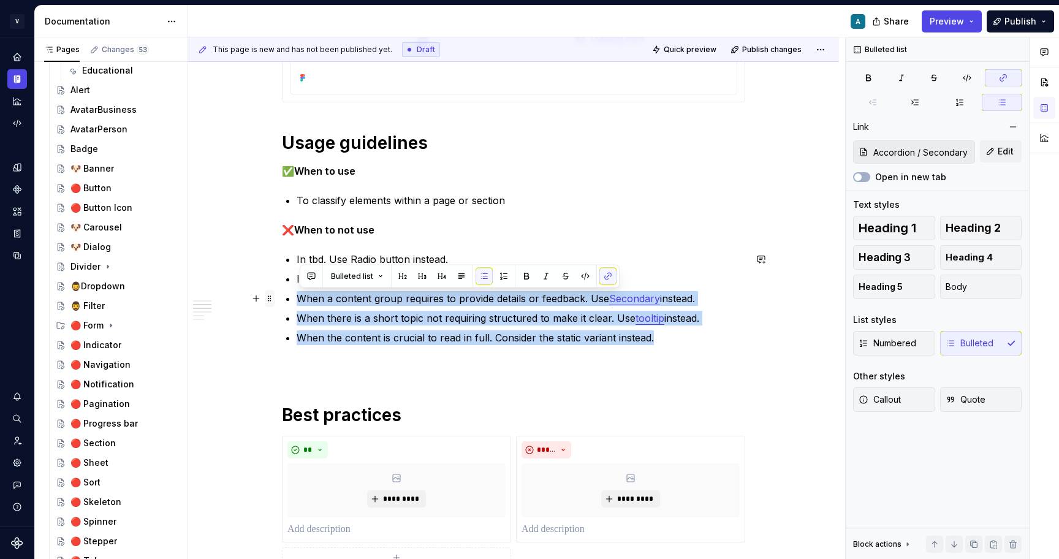
drag, startPoint x: 664, startPoint y: 342, endPoint x: 274, endPoint y: 293, distance: 392.2
click at [282, 293] on div "**********" at bounding box center [513, 367] width 463 height 955
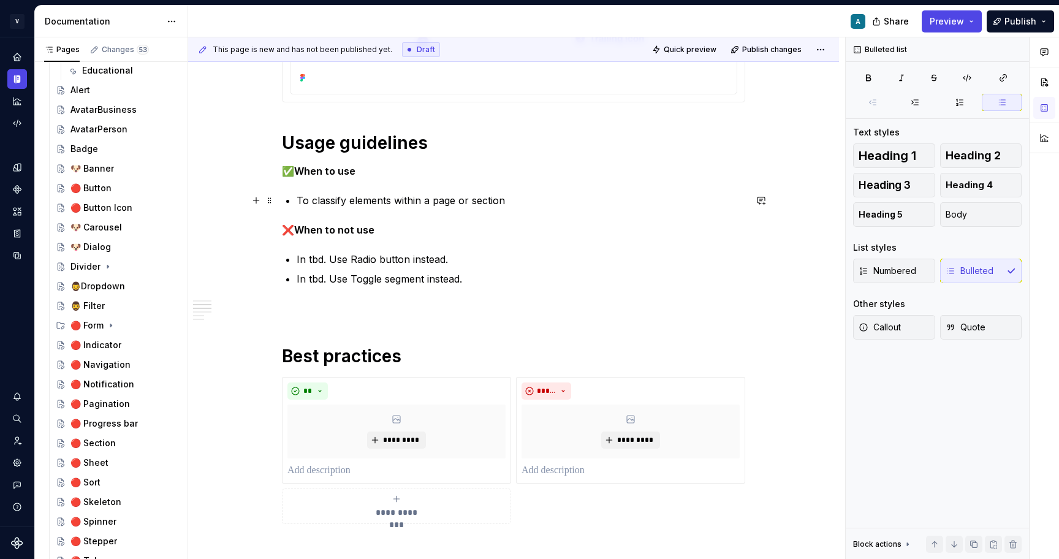
click at [523, 198] on p "To classify elements within a page or section" at bounding box center [521, 200] width 448 height 15
click at [348, 199] on p "To classify elements within a page or section" at bounding box center [521, 200] width 448 height 15
click at [518, 234] on p "❌ When to not use" at bounding box center [513, 229] width 463 height 15
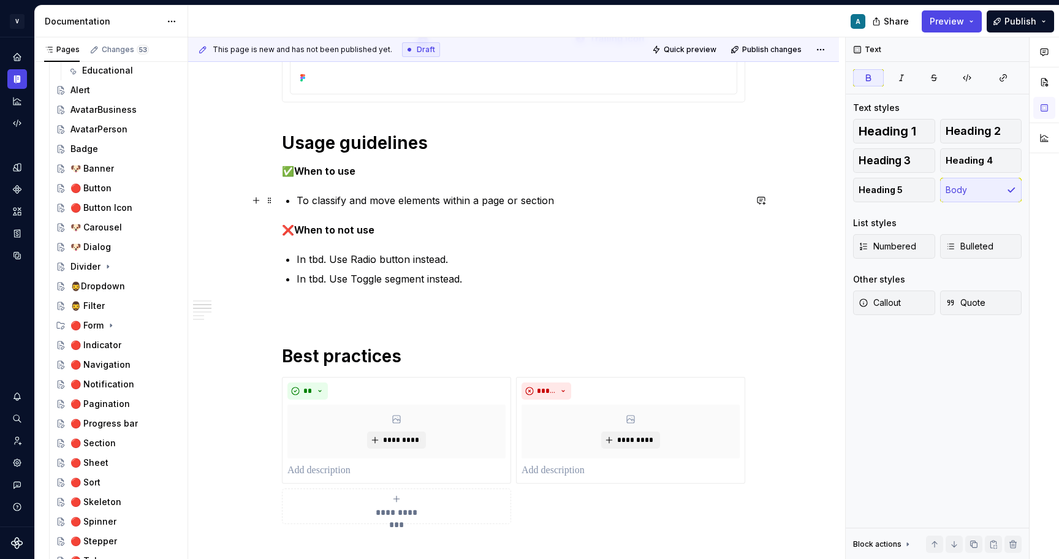
click at [442, 203] on p "To classify and move elements within a page or section" at bounding box center [521, 200] width 448 height 15
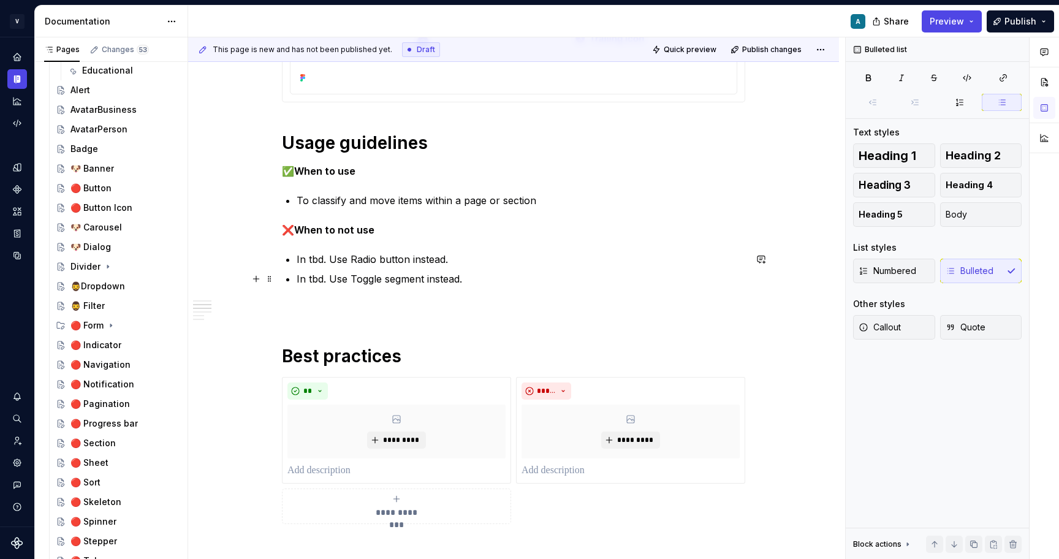
click at [504, 267] on ul "In tbd. Use Radio button instead. In tbd. Use Toggle segment instead." at bounding box center [521, 269] width 448 height 34
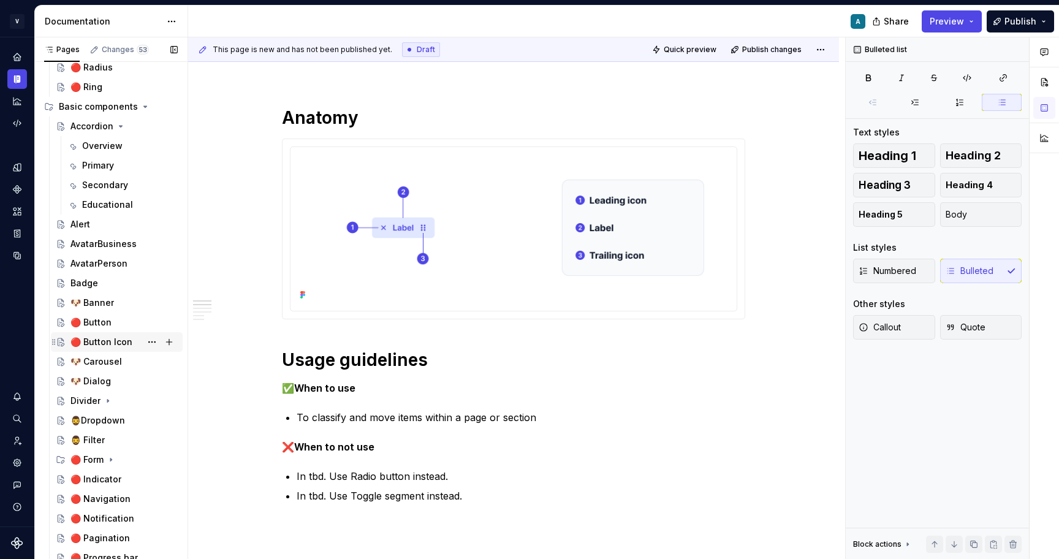
scroll to position [109, 0]
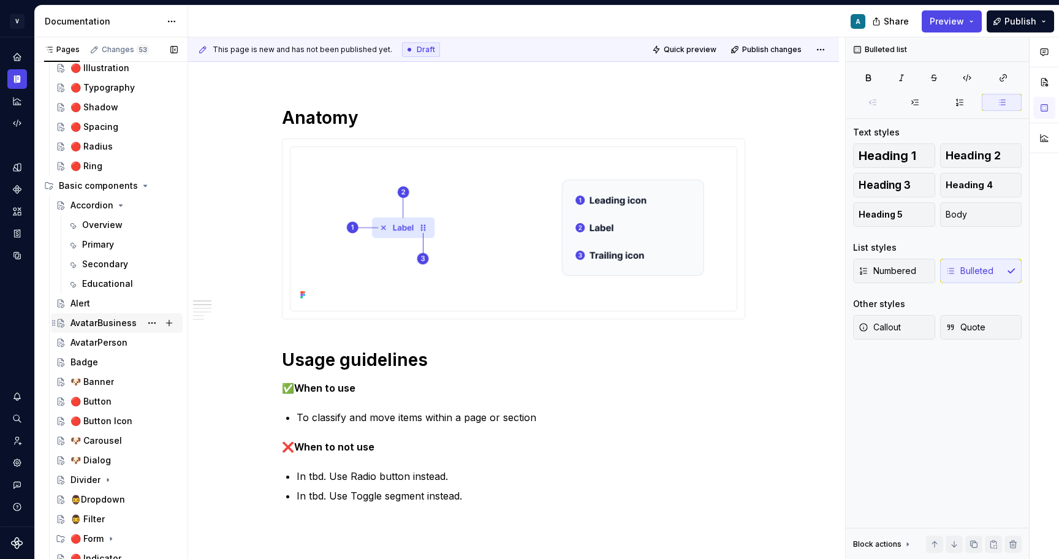
click at [105, 319] on div "AvatarBusiness" at bounding box center [103, 323] width 66 height 12
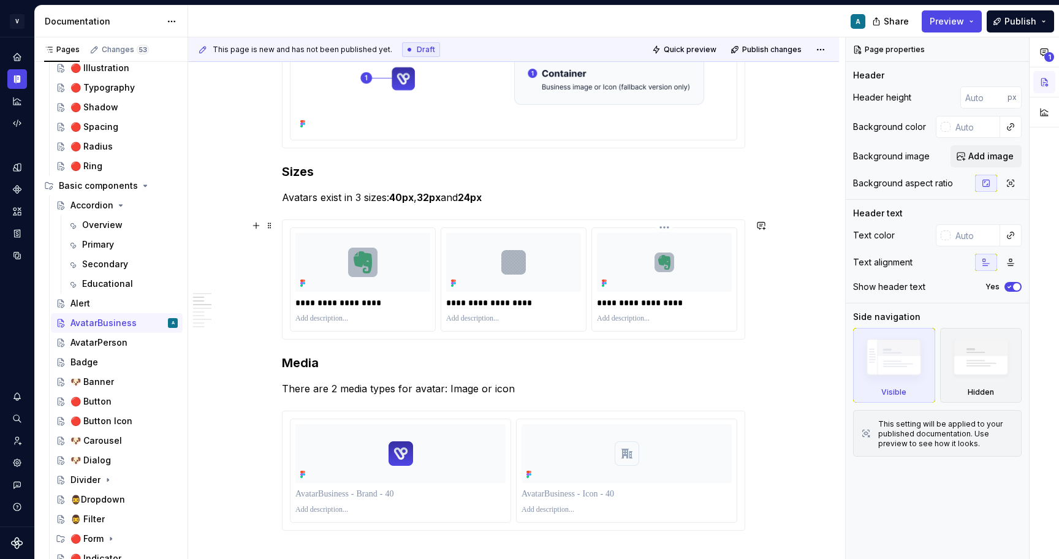
scroll to position [269, 0]
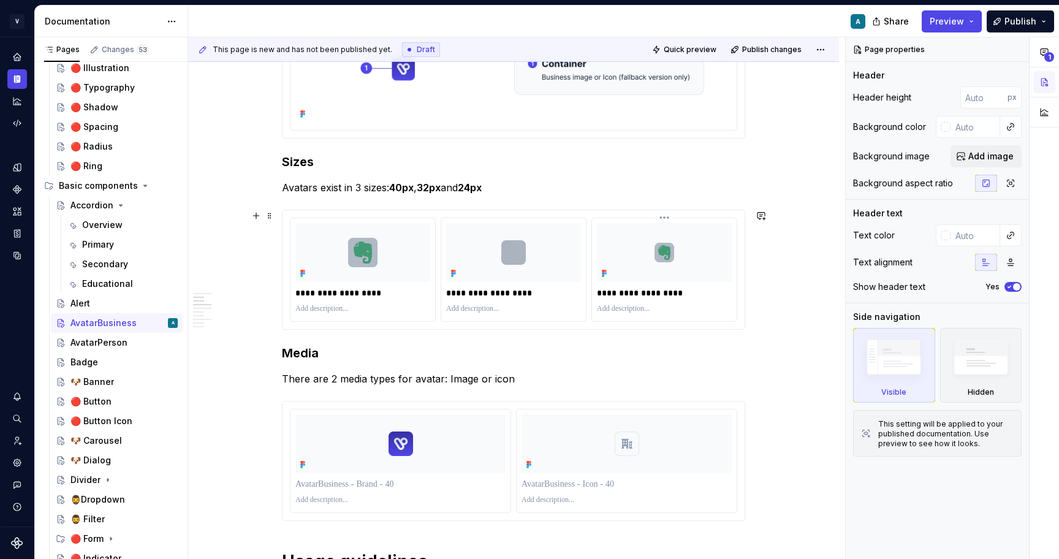
click at [730, 251] on div at bounding box center [664, 252] width 135 height 59
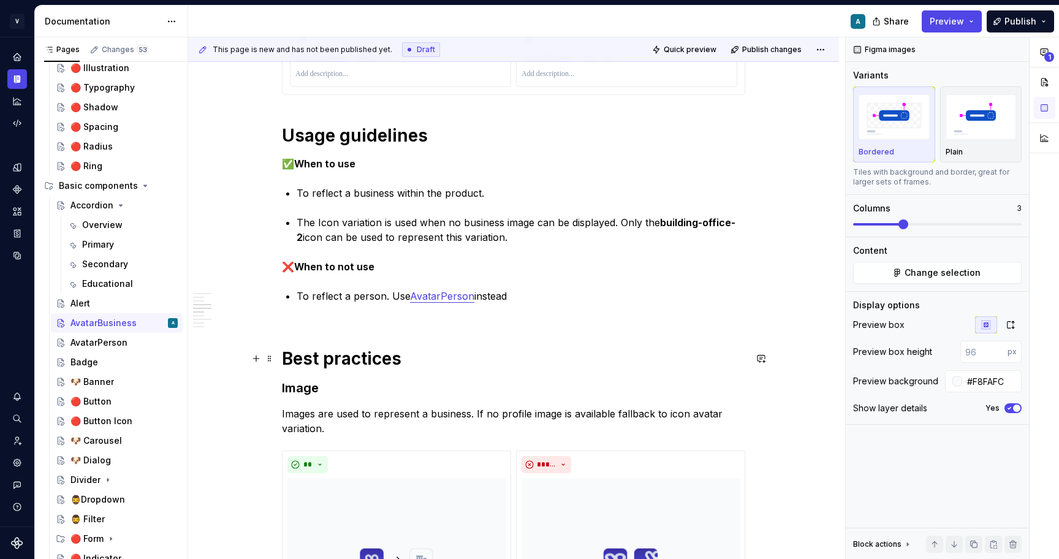
scroll to position [688, 0]
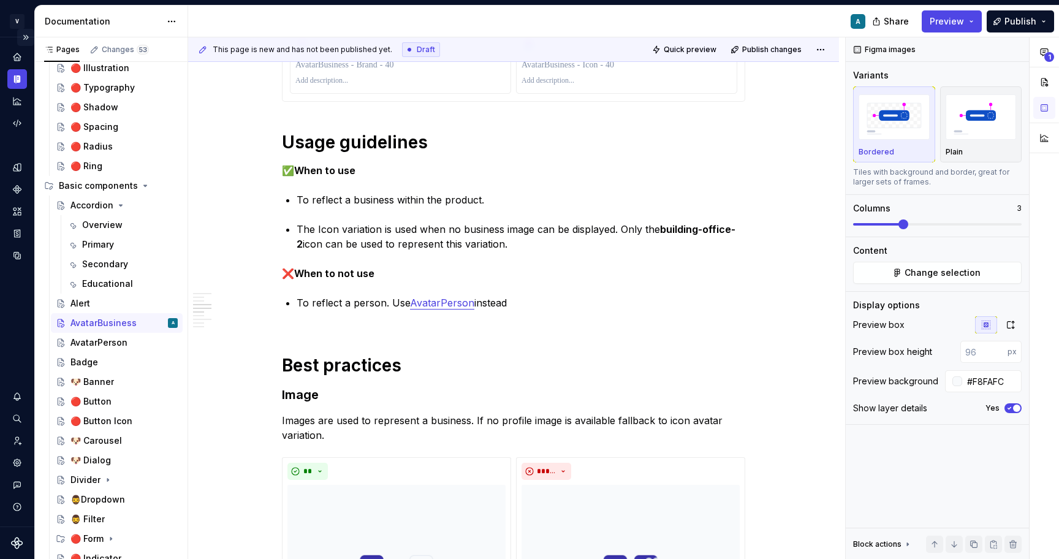
click at [25, 34] on button "Expand sidebar" at bounding box center [25, 37] width 17 height 17
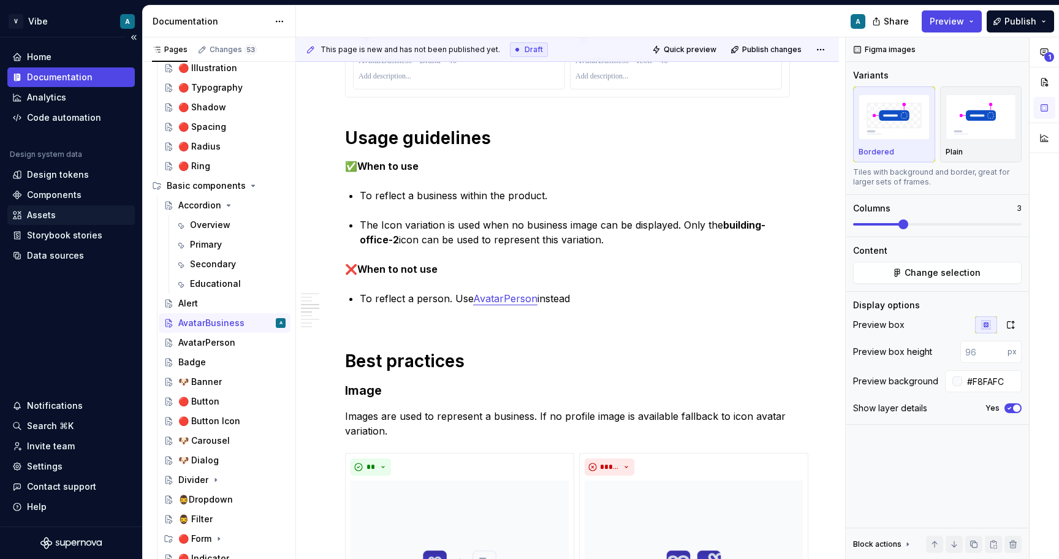
scroll to position [685, 0]
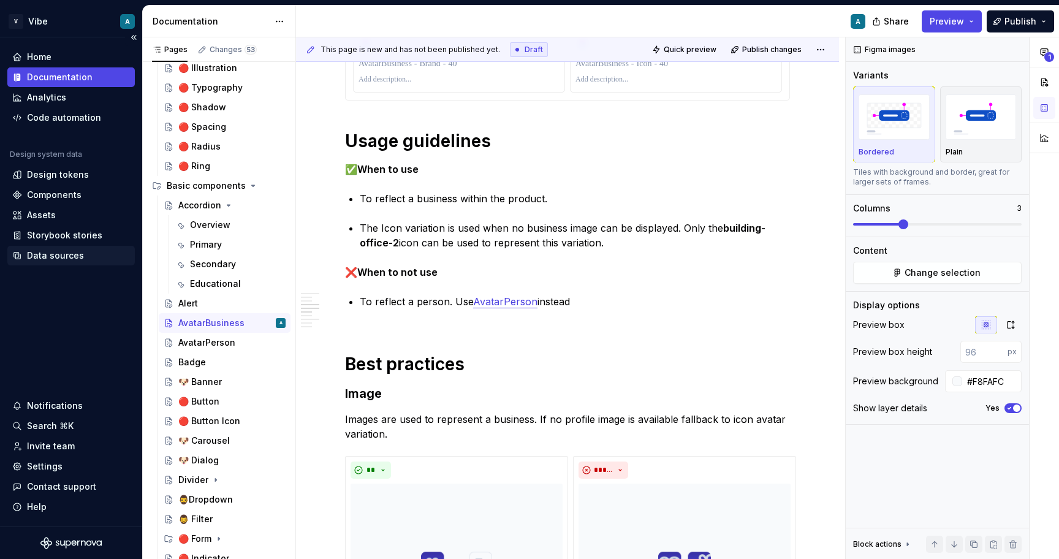
click at [54, 256] on div "Data sources" at bounding box center [55, 255] width 57 height 12
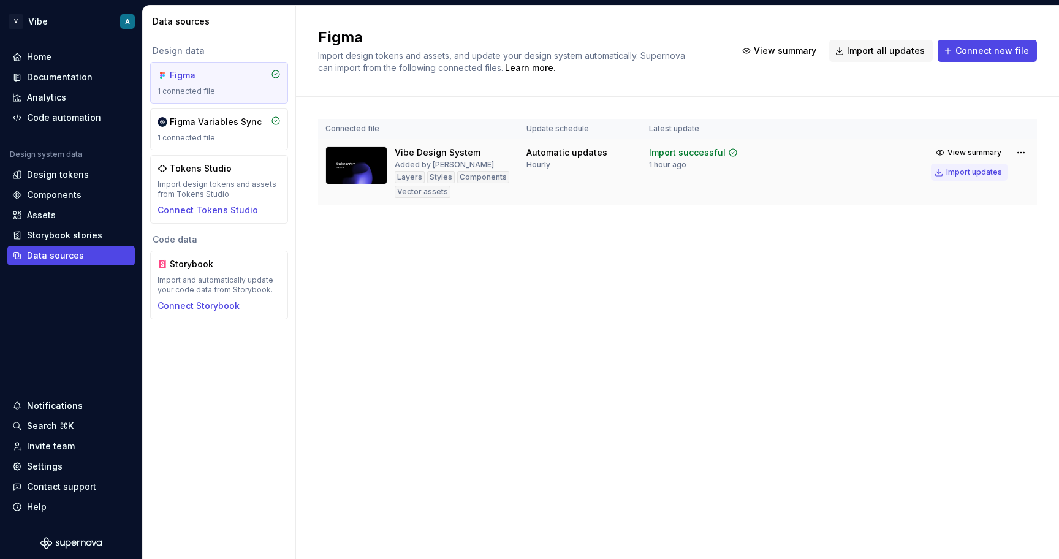
click at [972, 174] on div "Import updates" at bounding box center [974, 172] width 56 height 10
click at [51, 73] on div "Documentation" at bounding box center [60, 77] width 66 height 12
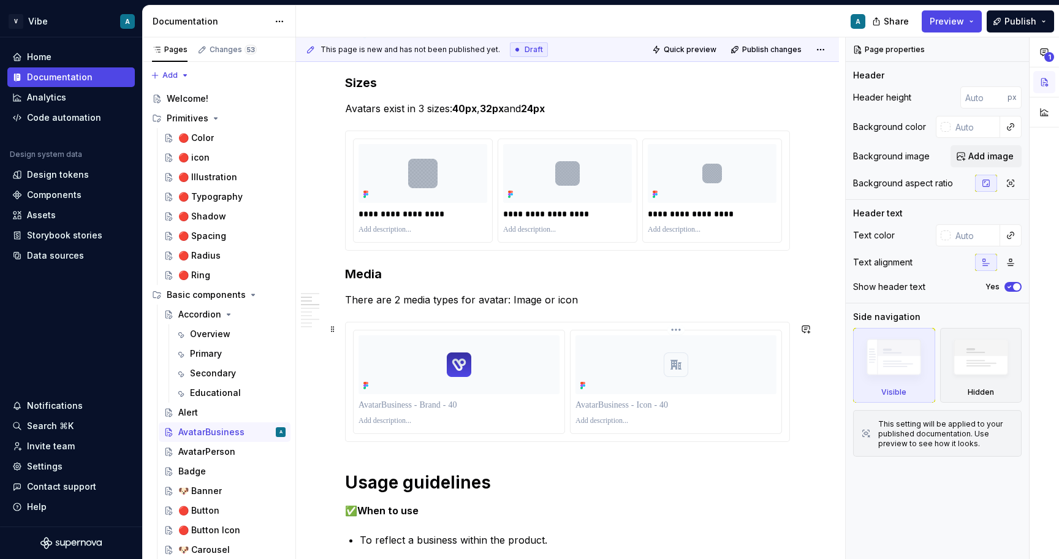
scroll to position [346, 0]
click at [59, 261] on div "Data sources" at bounding box center [55, 255] width 57 height 12
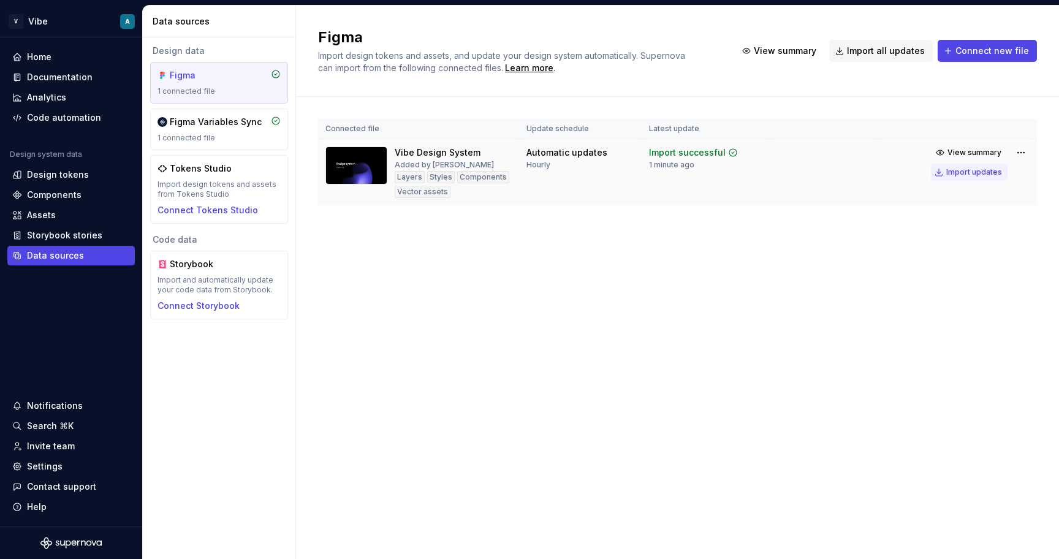
click at [976, 172] on div "Import updates" at bounding box center [974, 172] width 56 height 10
click at [63, 76] on div "Documentation" at bounding box center [60, 77] width 66 height 12
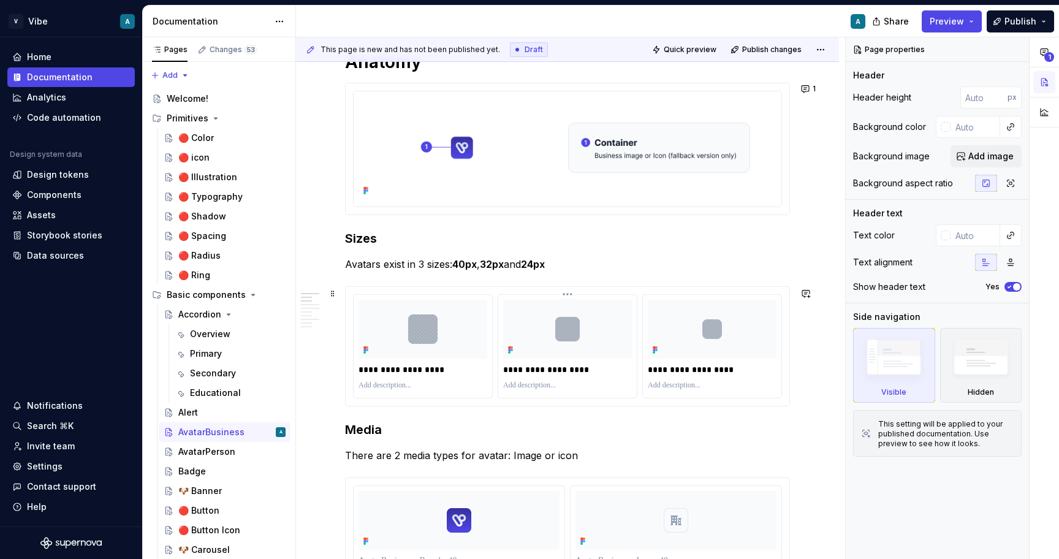
scroll to position [208, 0]
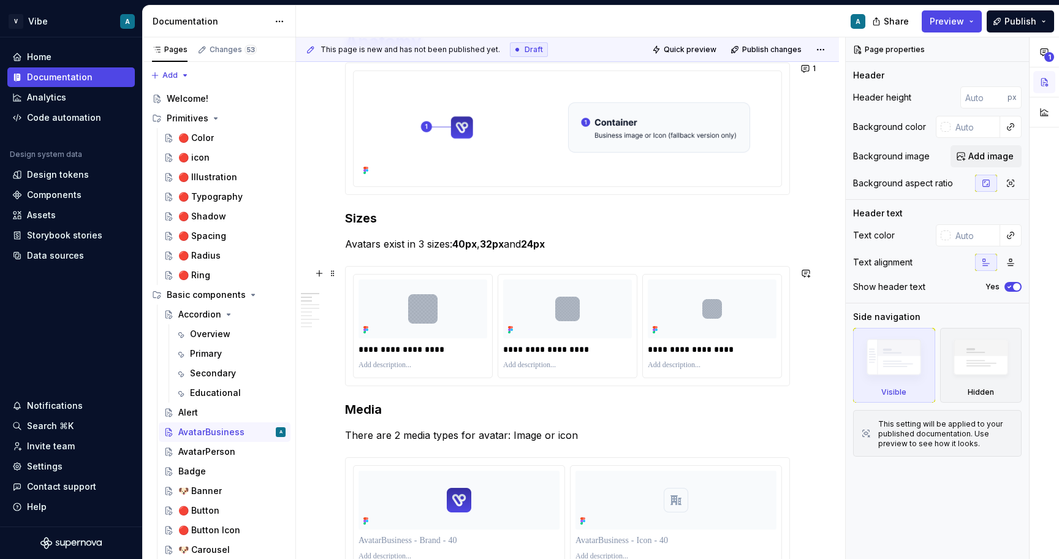
click at [556, 380] on div "**********" at bounding box center [568, 326] width 444 height 119
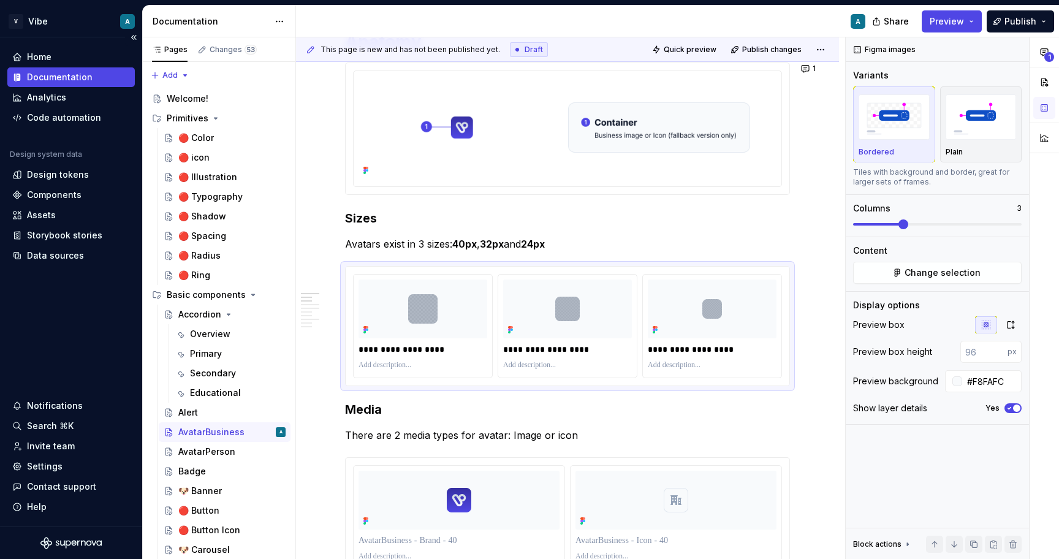
type textarea "*"
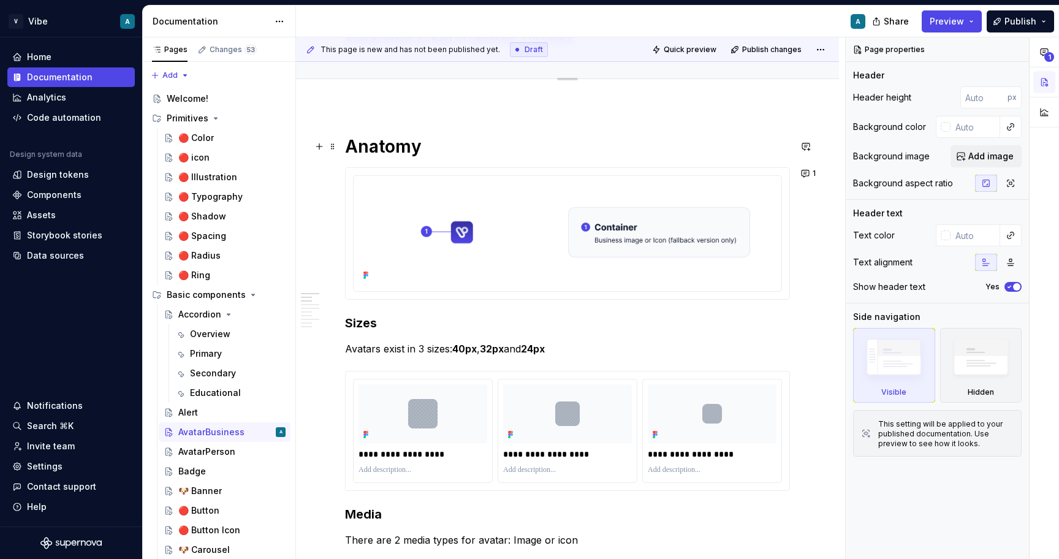
scroll to position [105, 0]
click at [67, 256] on div "Data sources" at bounding box center [55, 255] width 57 height 12
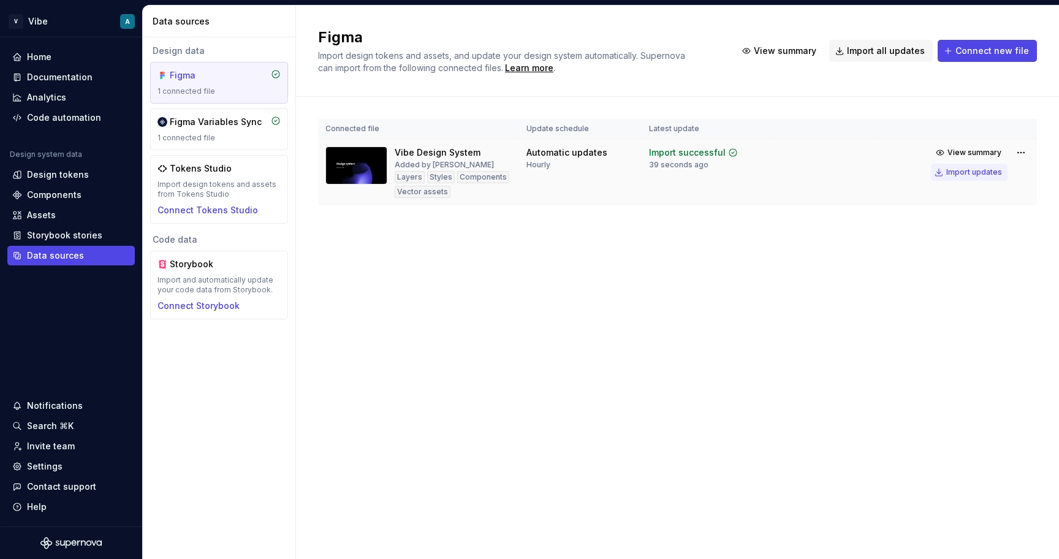
click at [969, 172] on div "Import updates" at bounding box center [974, 172] width 56 height 10
click at [74, 77] on div "Documentation" at bounding box center [60, 77] width 66 height 12
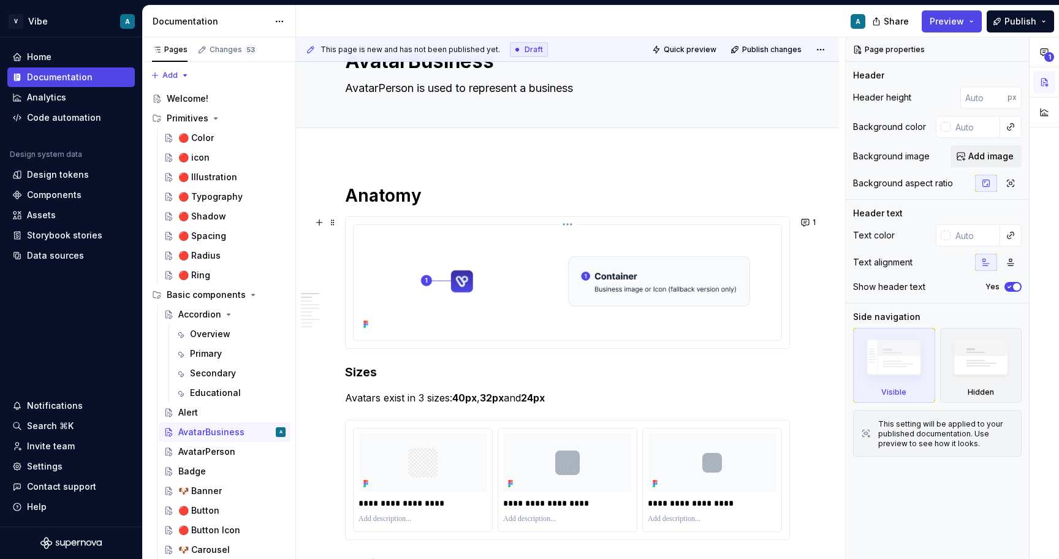
scroll to position [56, 0]
click at [66, 257] on div "Data sources" at bounding box center [55, 255] width 57 height 12
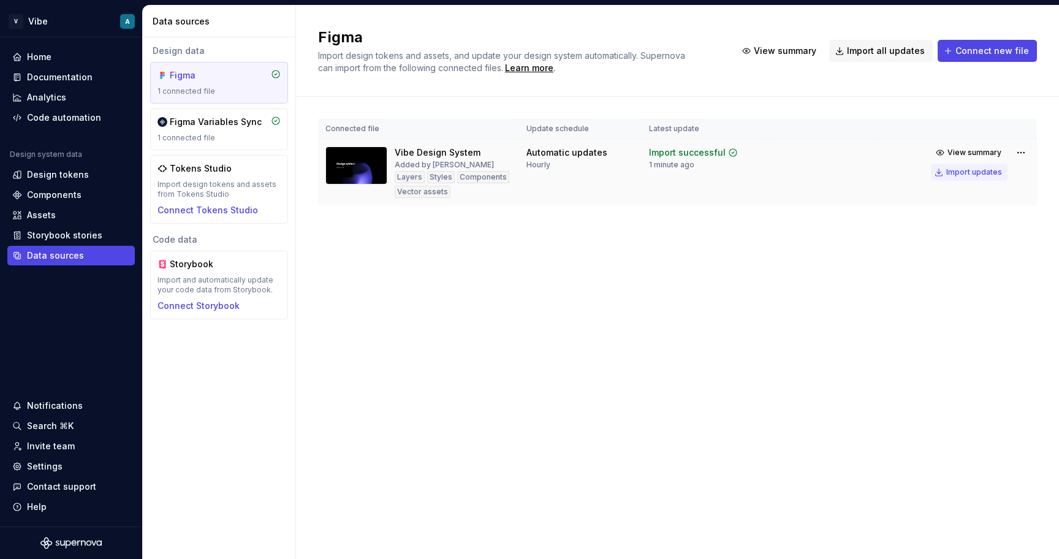
click at [960, 176] on div "Import updates" at bounding box center [974, 172] width 56 height 10
click at [59, 78] on div "Documentation" at bounding box center [60, 77] width 66 height 12
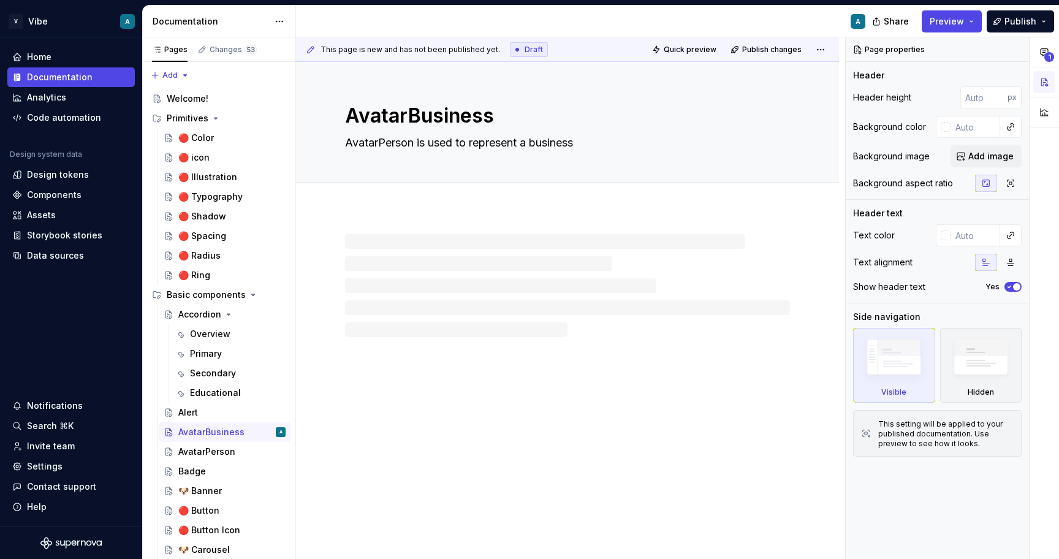
type textarea "*"
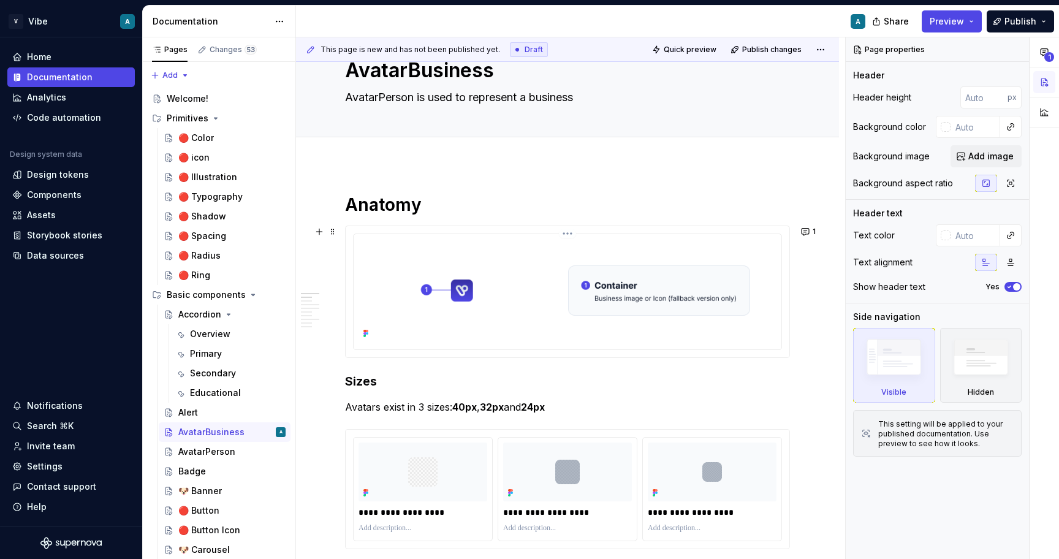
scroll to position [50, 0]
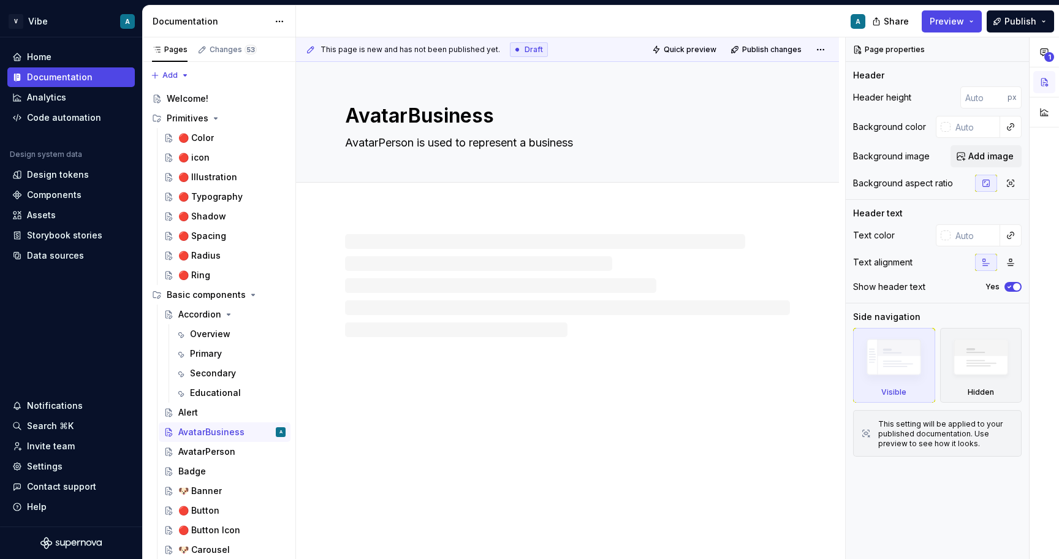
type textarea "*"
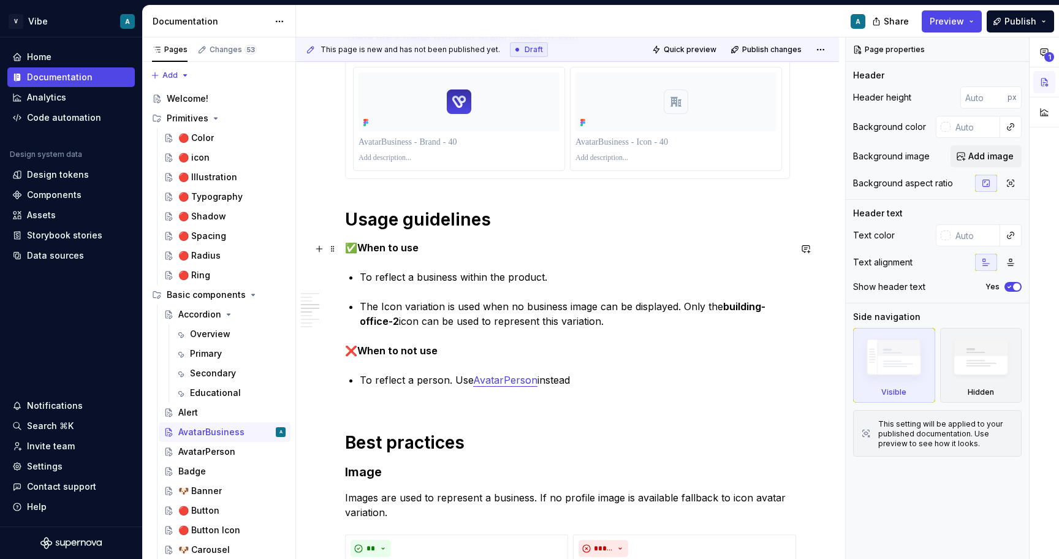
scroll to position [609, 0]
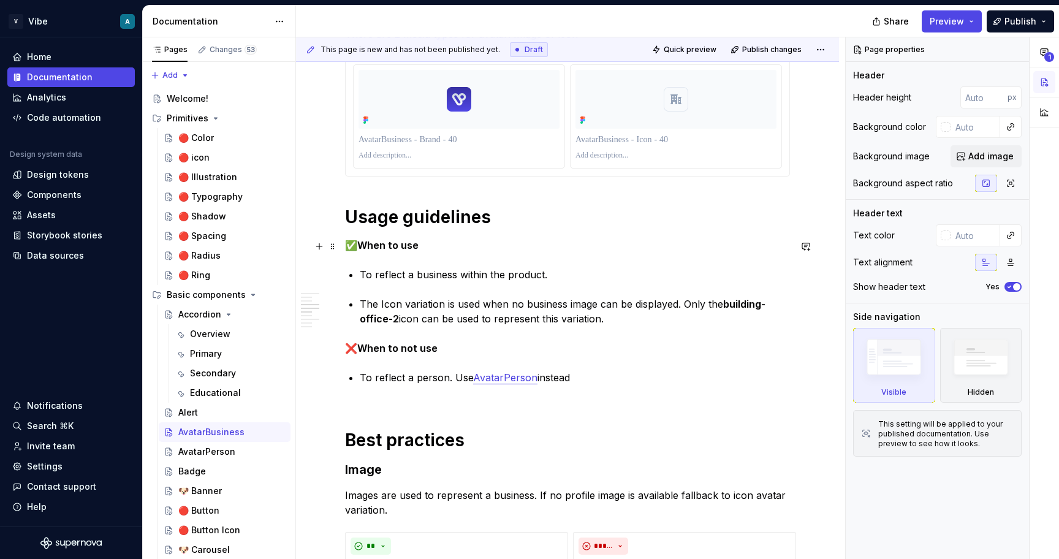
type textarea "*"
